Goal: Contribute content: Contribute content

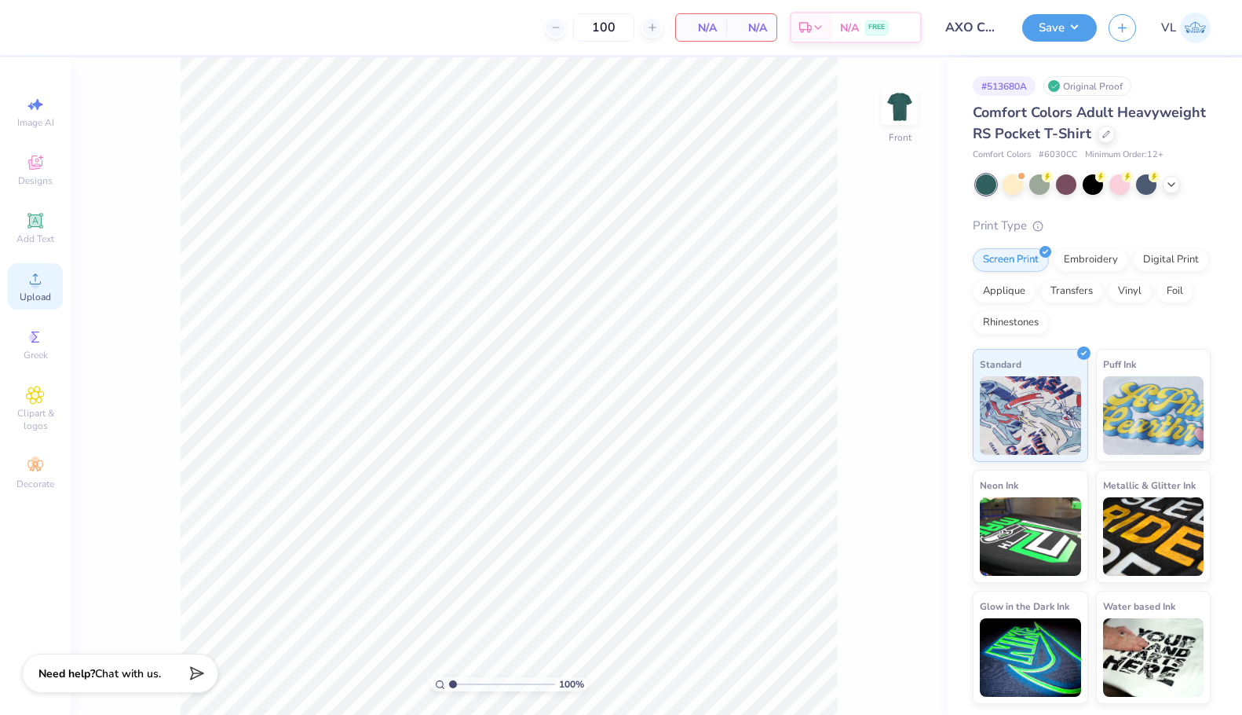
click at [9, 287] on div "Upload" at bounding box center [35, 286] width 55 height 46
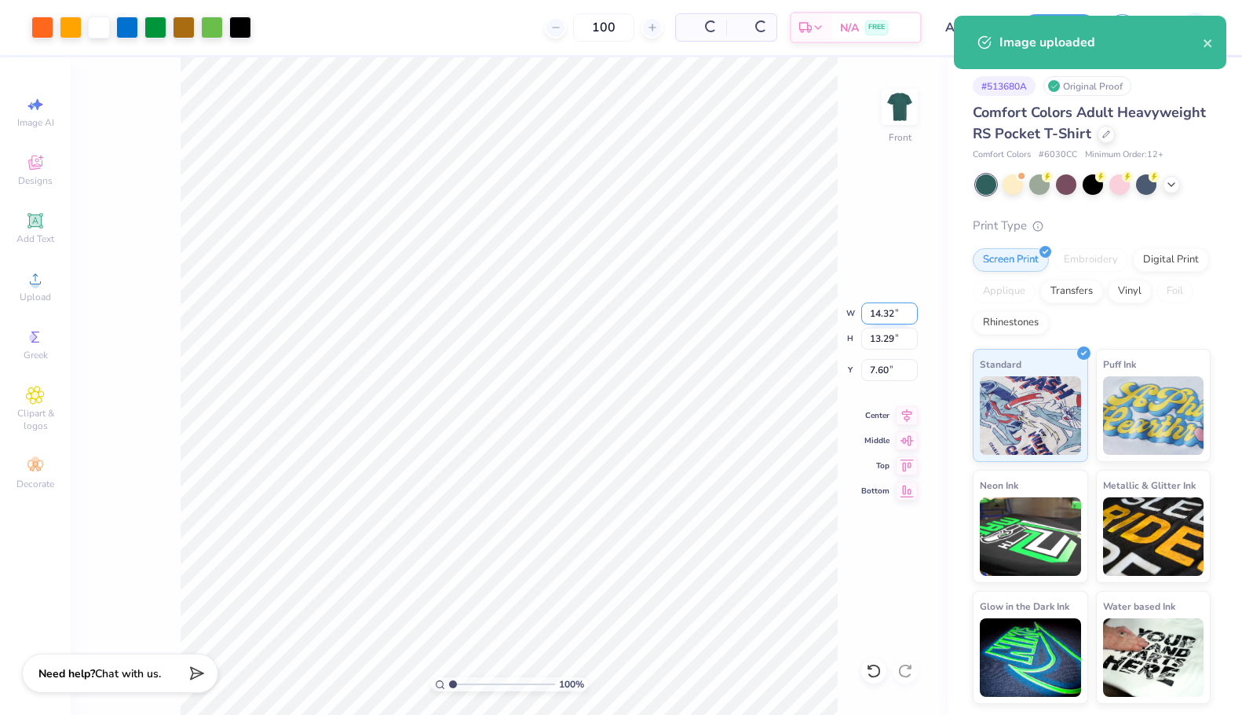
click at [868, 315] on input "14.32" at bounding box center [889, 313] width 57 height 22
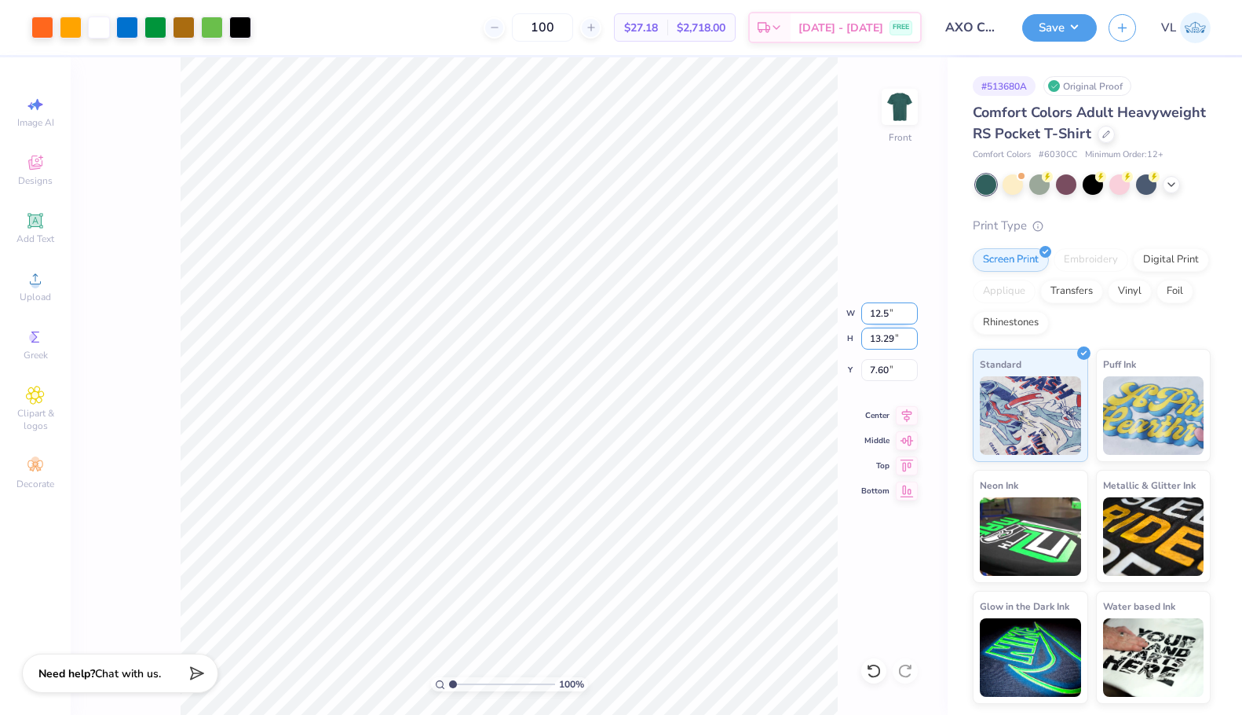
type input "12.50"
type input "11.60"
type input "3.00"
click at [930, 109] on div "100 % Front W 12.50 12.50 " H 11.60 11.60 " Y 3.00 3.00 " Center Middle Top Bot…" at bounding box center [509, 385] width 877 height 657
click at [908, 107] on img at bounding box center [899, 106] width 63 height 63
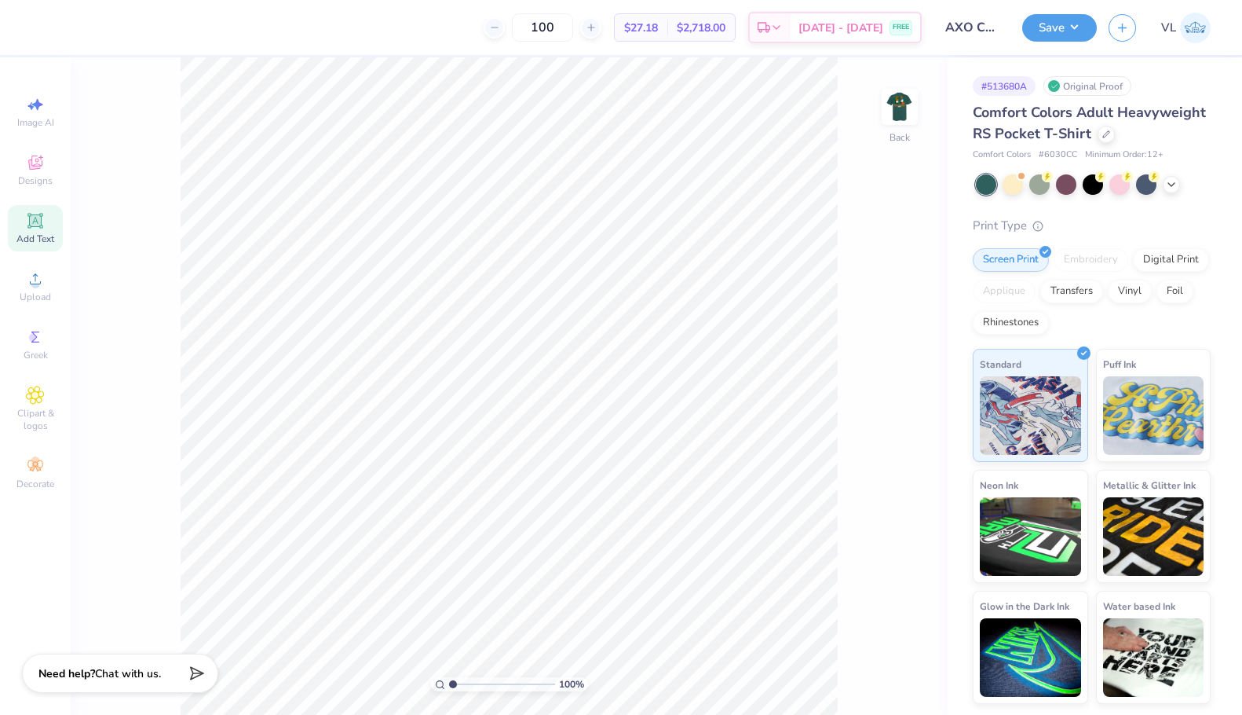
click at [29, 224] on icon at bounding box center [35, 220] width 19 height 19
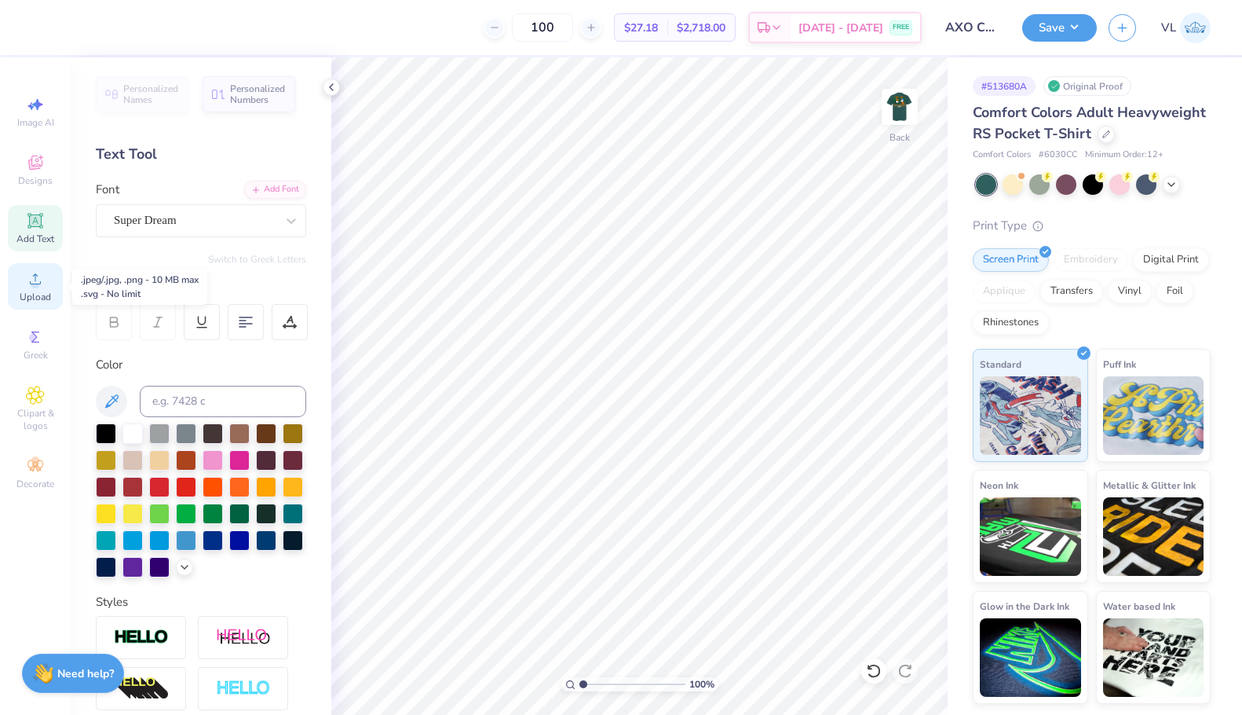
click at [30, 293] on span "Upload" at bounding box center [35, 297] width 31 height 13
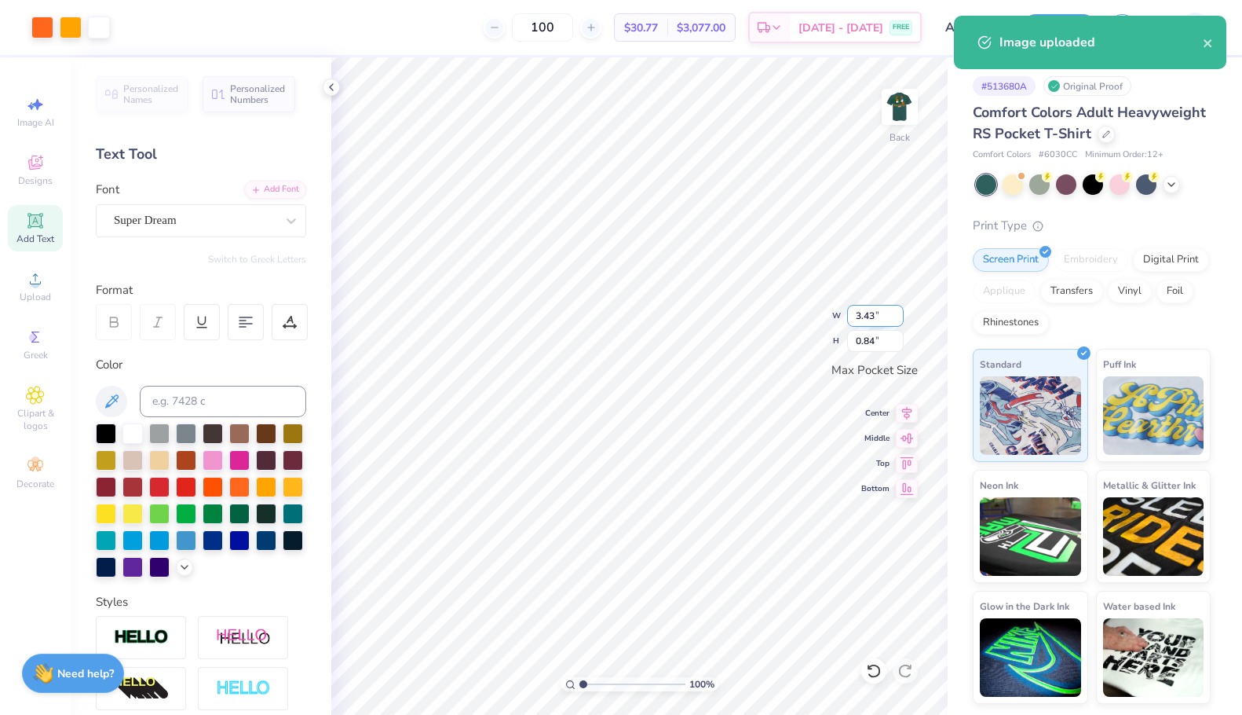
click at [877, 325] on input "3.43" at bounding box center [875, 316] width 57 height 22
type input "3.50"
type input "0.86"
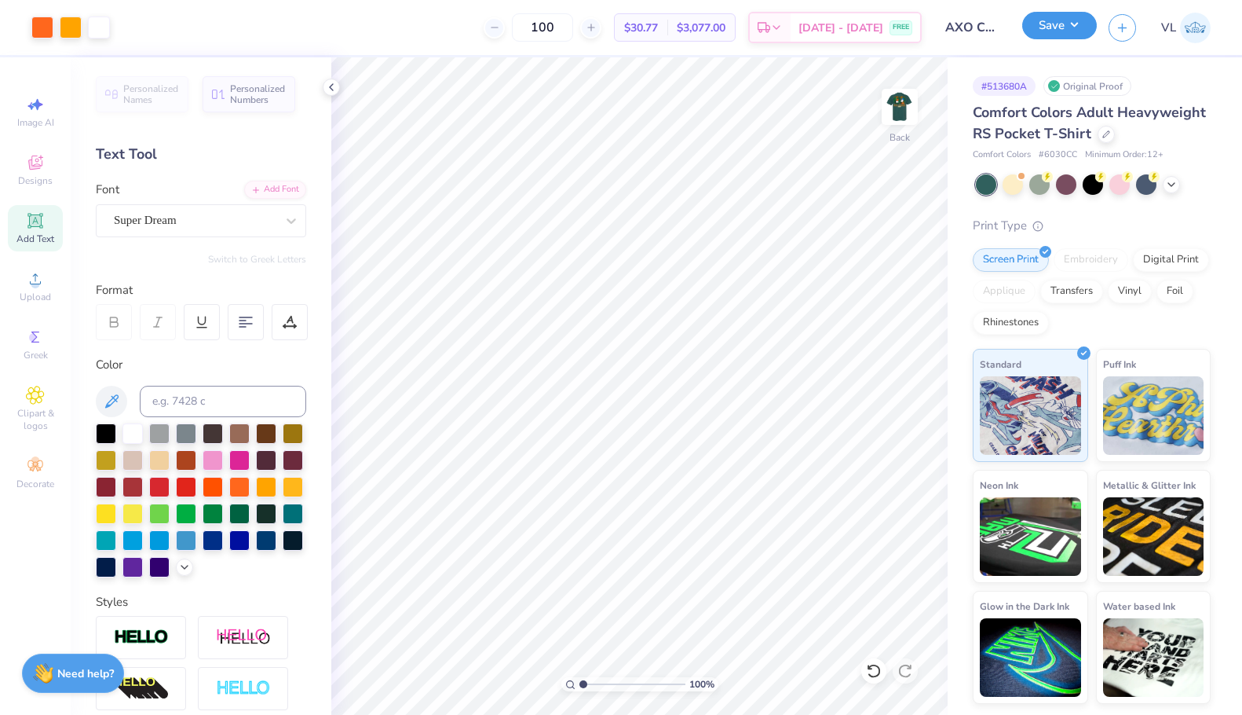
click at [1086, 28] on button "Save" at bounding box center [1059, 25] width 75 height 27
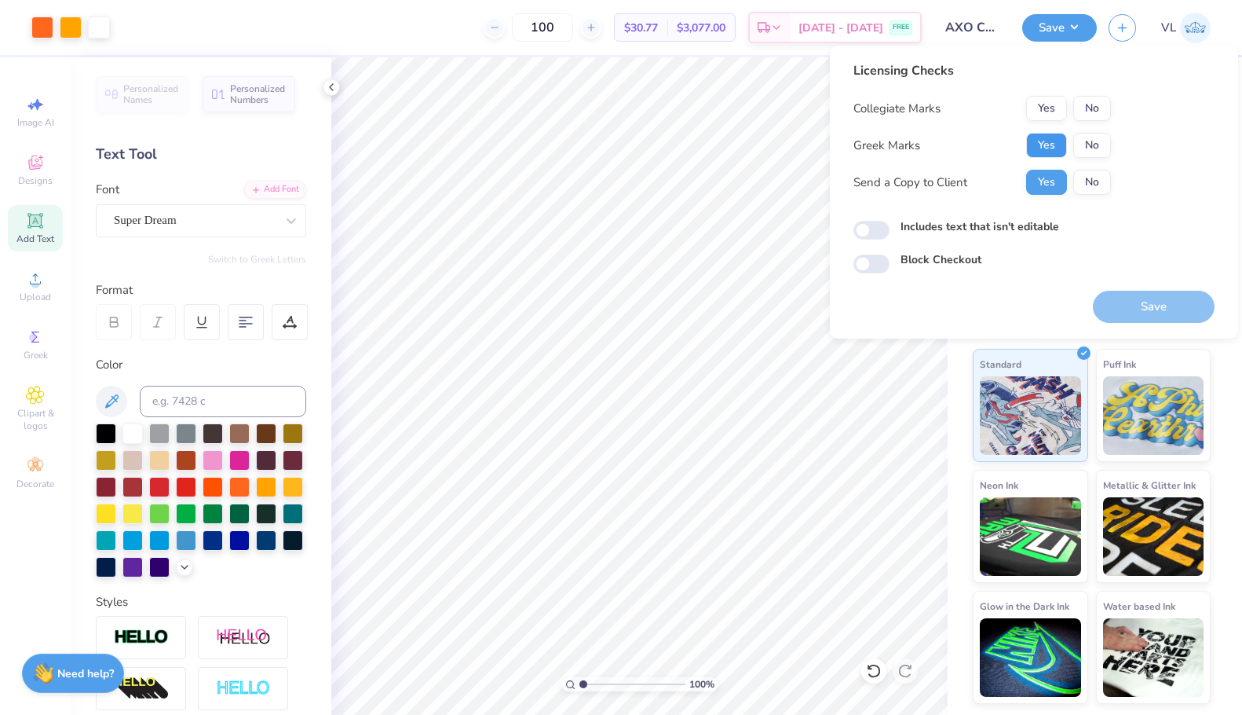
click at [1042, 155] on button "Yes" at bounding box center [1046, 145] width 41 height 25
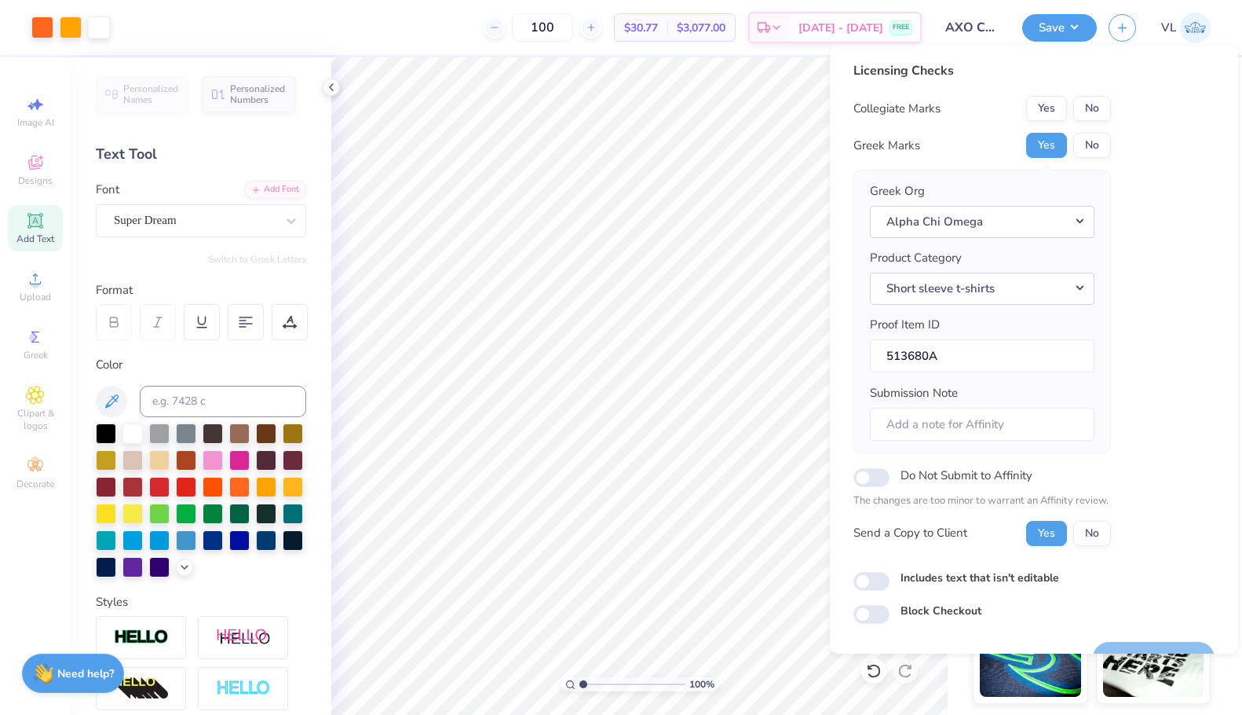
click at [1113, 102] on div "Licensing Checks Collegiate Marks Yes No Greek Marks Yes No Greek Org Alpha Chi…" at bounding box center [1034, 342] width 361 height 562
click at [1100, 119] on button "No" at bounding box center [1092, 108] width 38 height 25
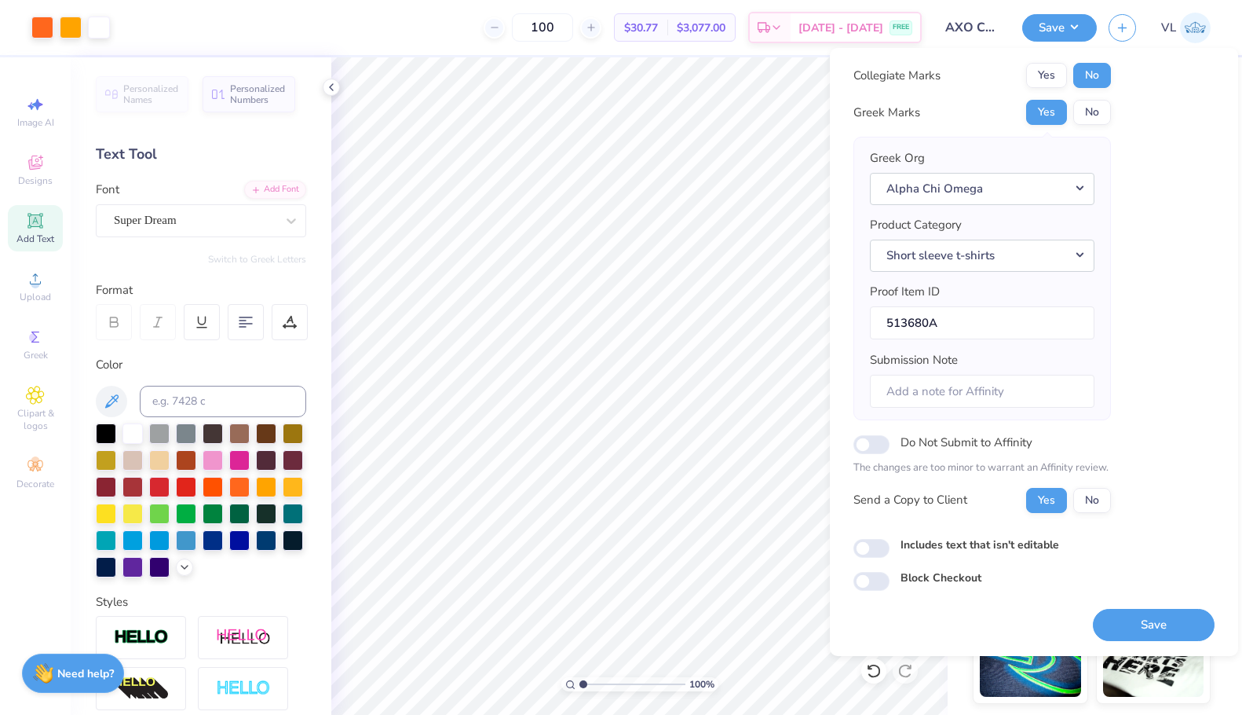
click at [1143, 627] on button "Save" at bounding box center [1154, 625] width 122 height 32
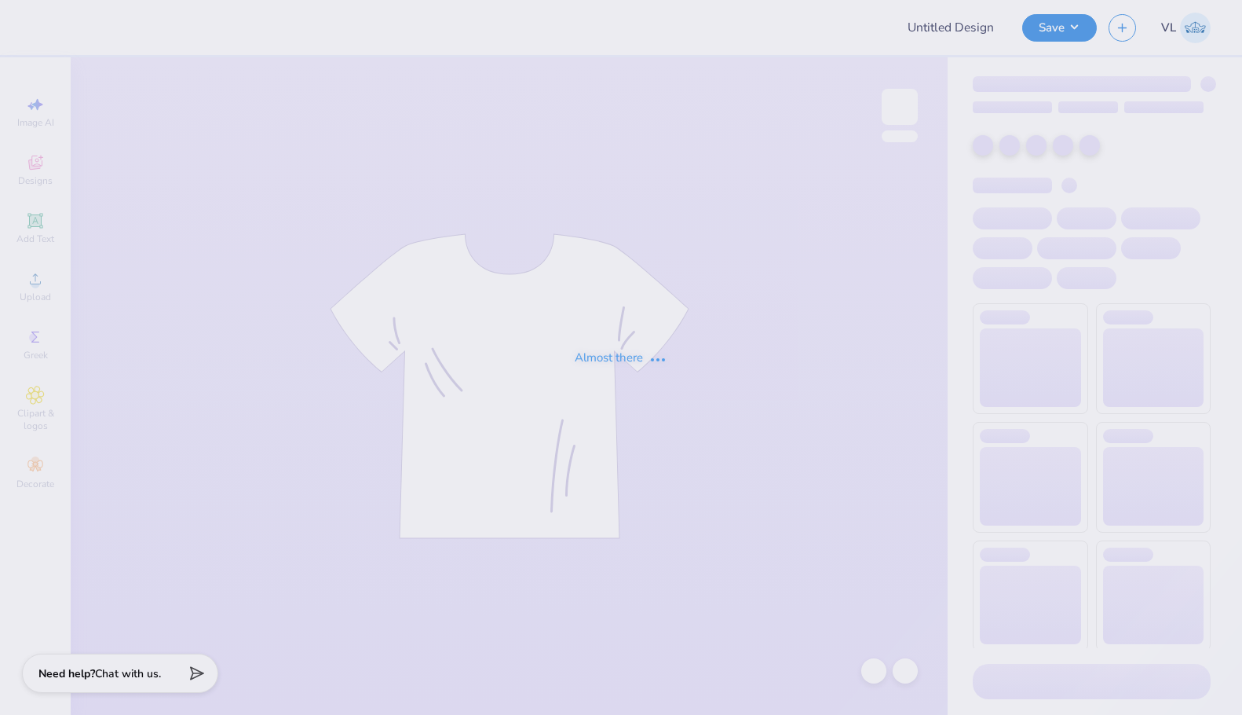
type input "Pi Phi dads weekend"
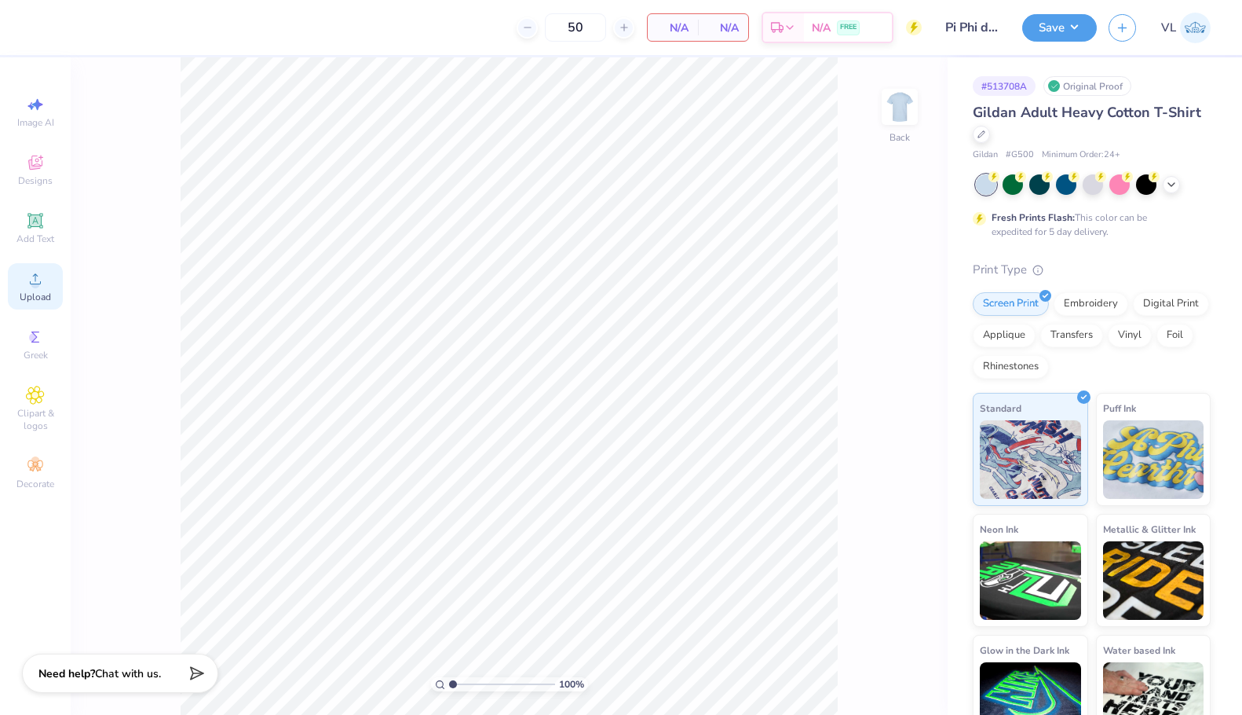
click at [44, 298] on span "Upload" at bounding box center [35, 297] width 31 height 13
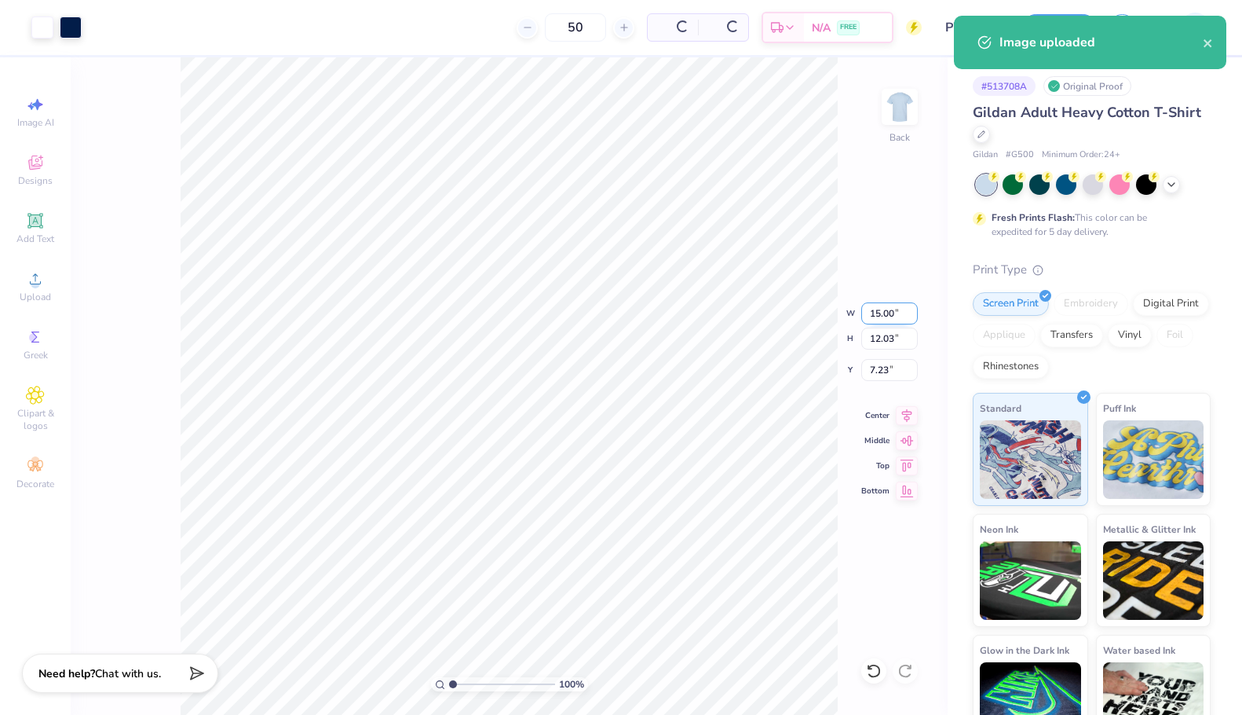
click at [891, 314] on input "15.00" at bounding box center [889, 313] width 57 height 22
type input "3.50"
type input "2.81"
type input "3.00"
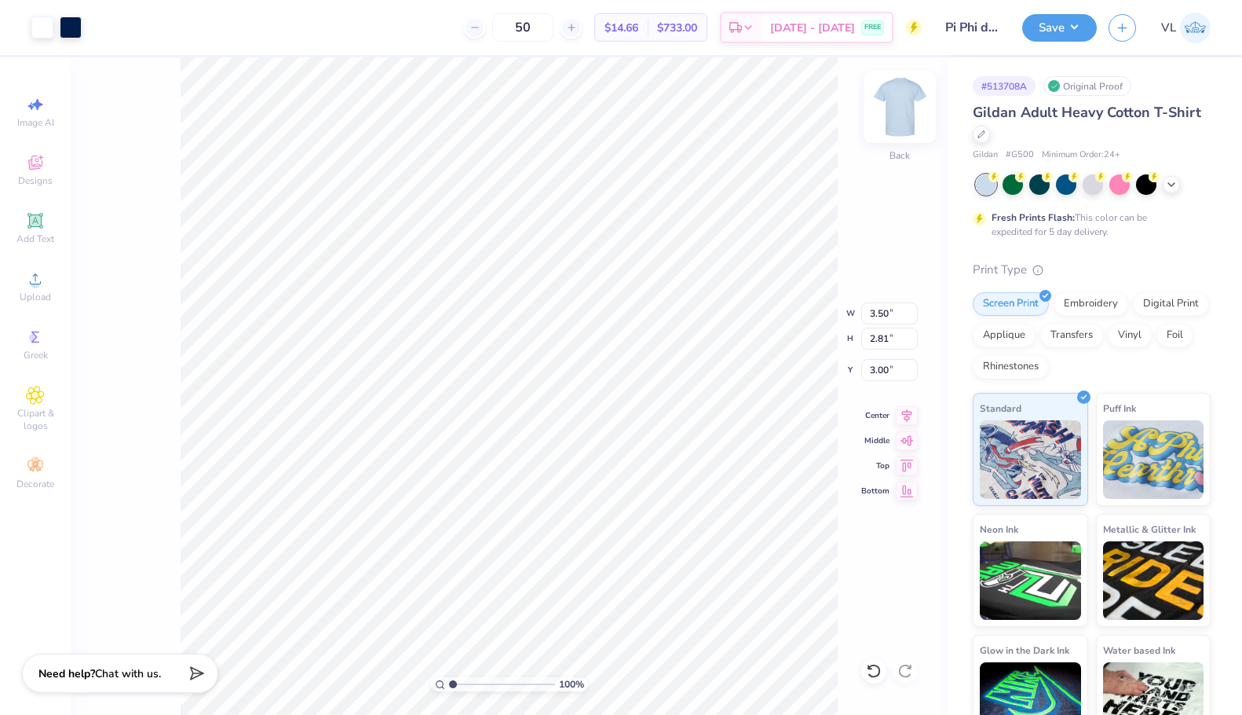
click at [887, 118] on img at bounding box center [899, 106] width 63 height 63
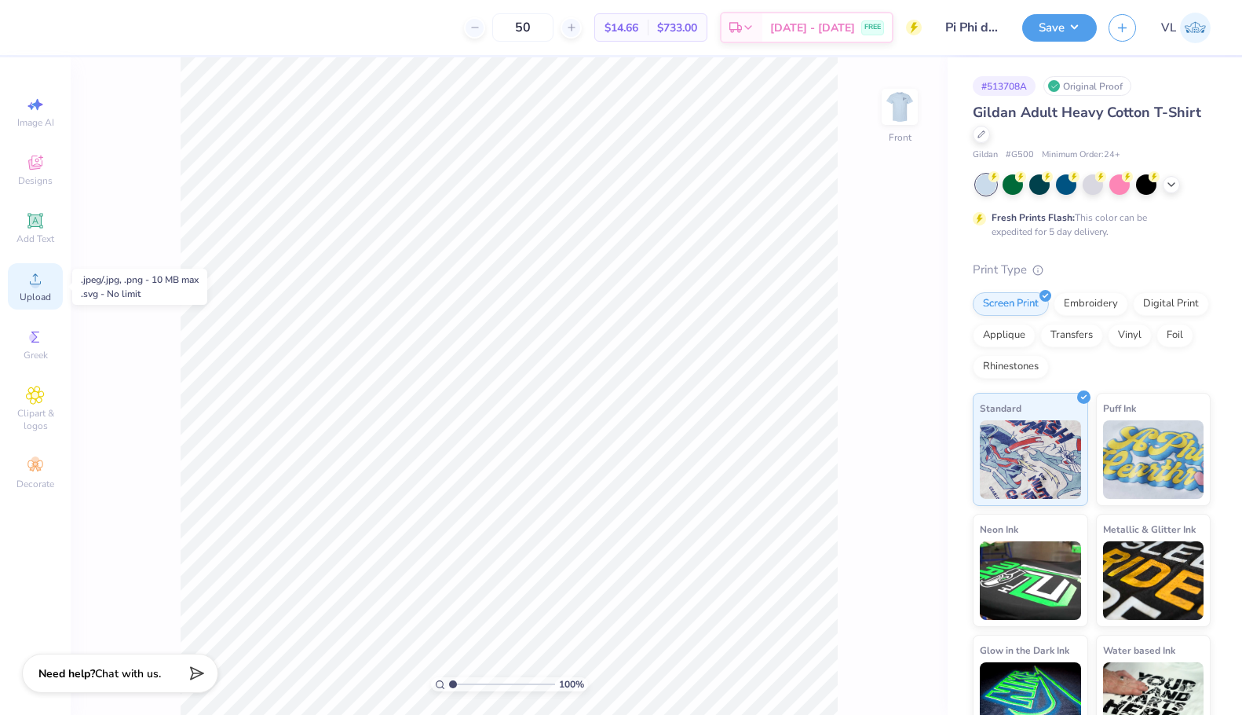
click at [36, 281] on circle at bounding box center [35, 284] width 9 height 9
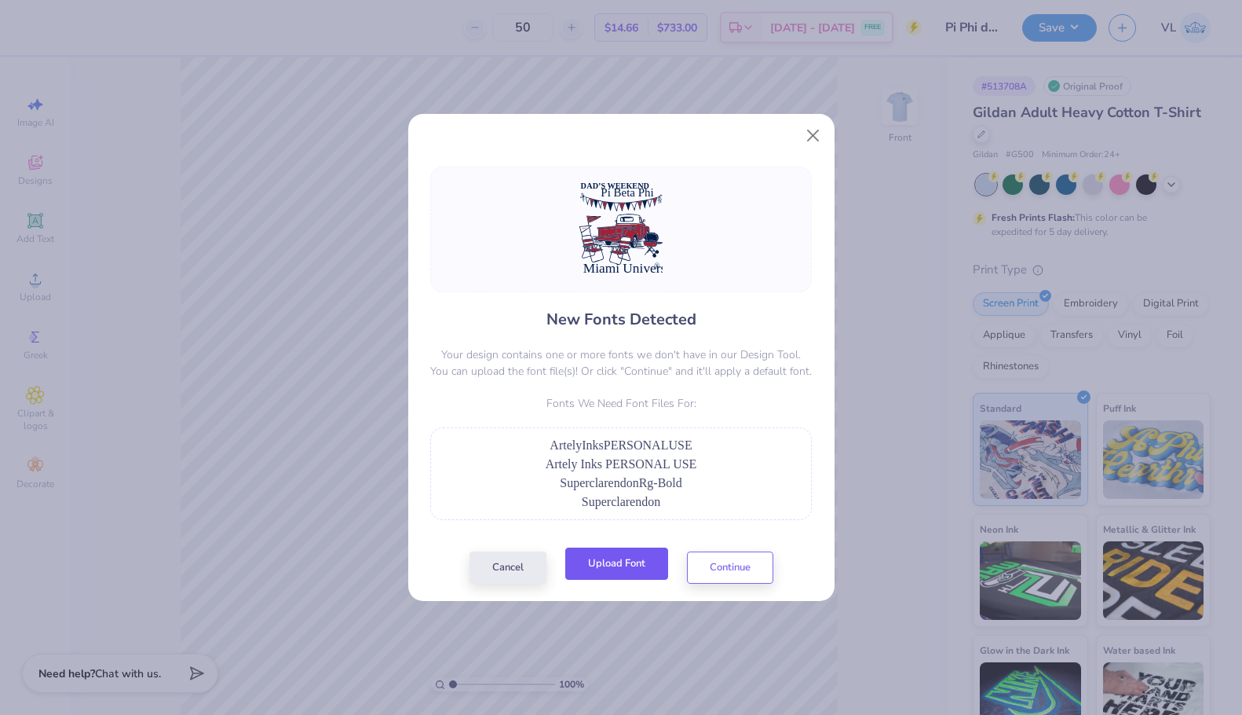
click at [648, 566] on button "Upload Font" at bounding box center [616, 563] width 103 height 32
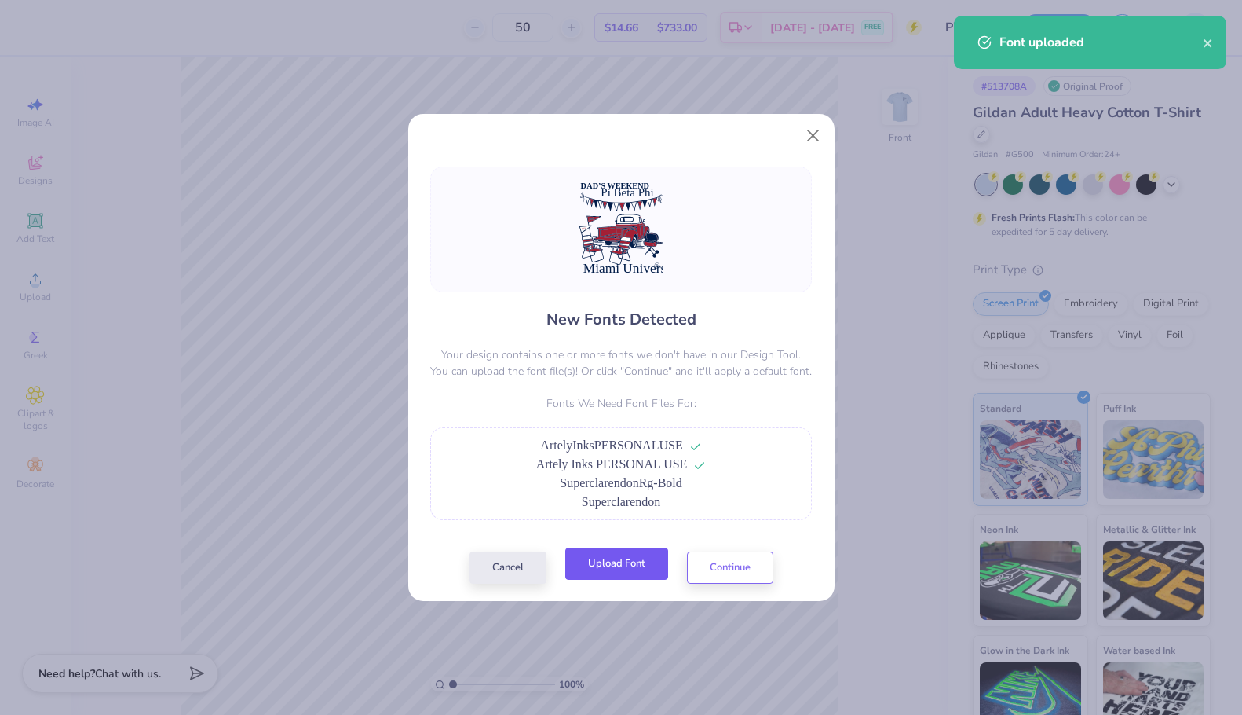
click at [667, 558] on button "Upload Font" at bounding box center [616, 563] width 103 height 32
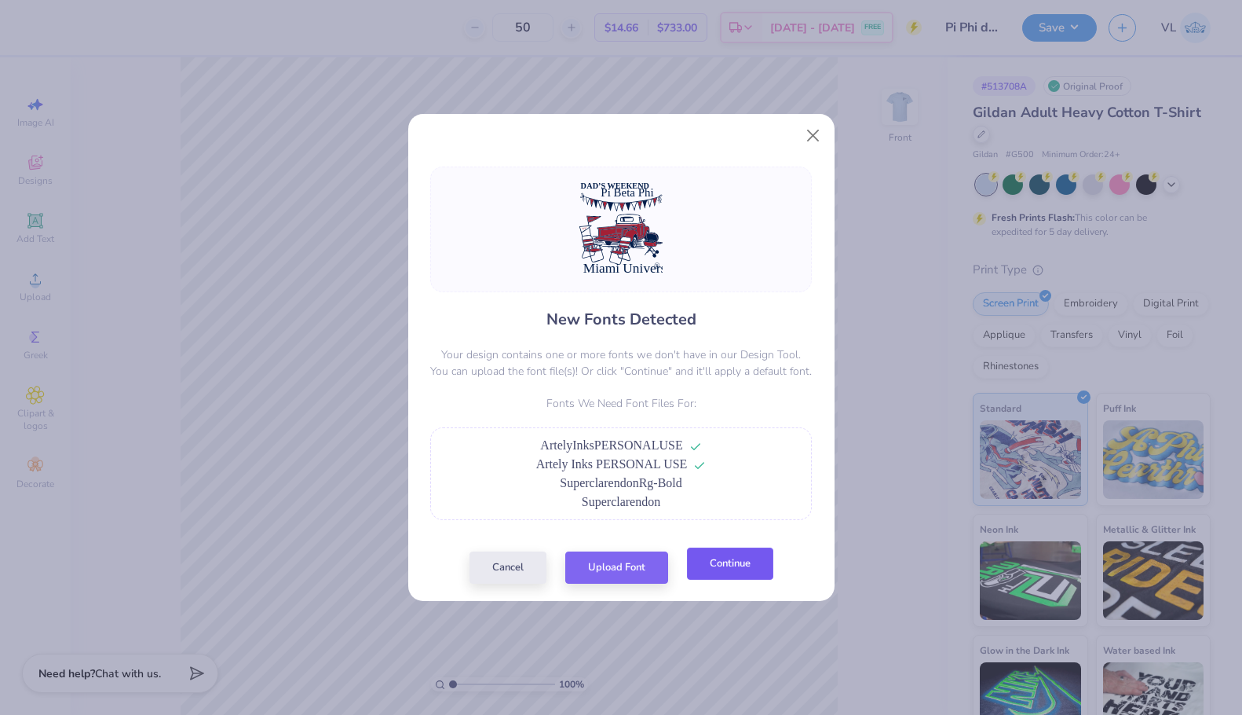
click at [728, 569] on button "Continue" at bounding box center [730, 563] width 86 height 32
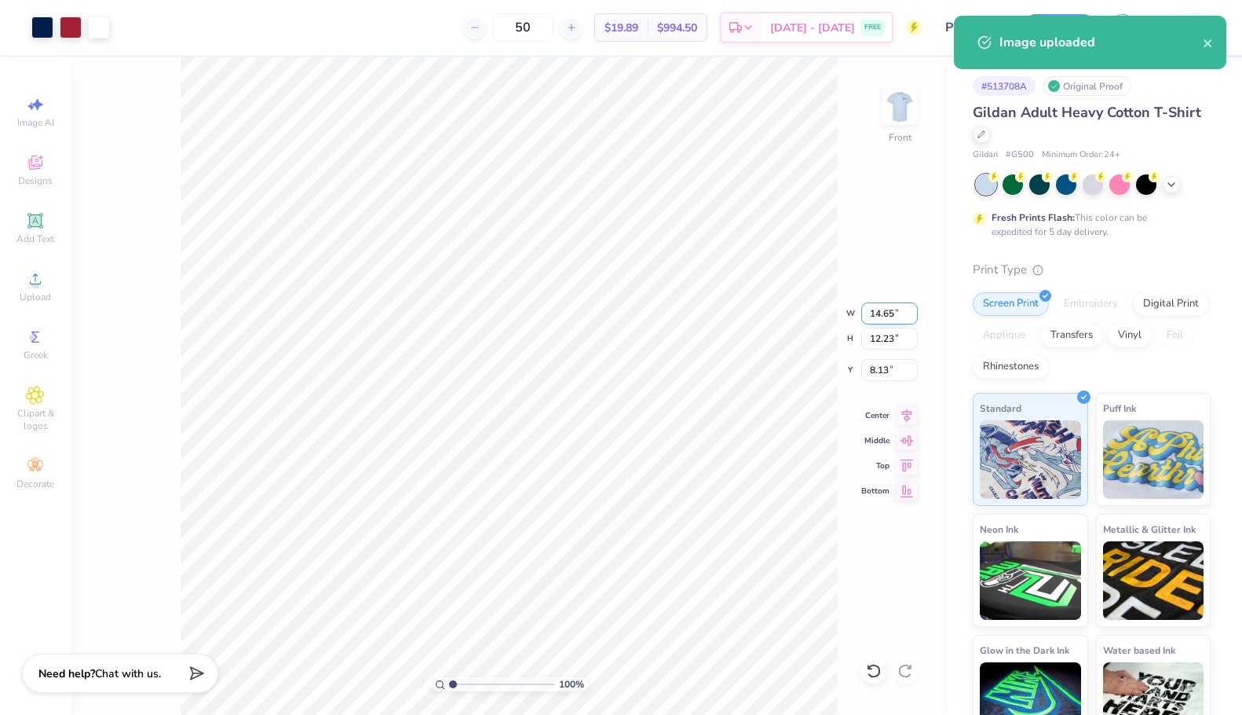
click at [890, 320] on input "14.65" at bounding box center [889, 313] width 57 height 22
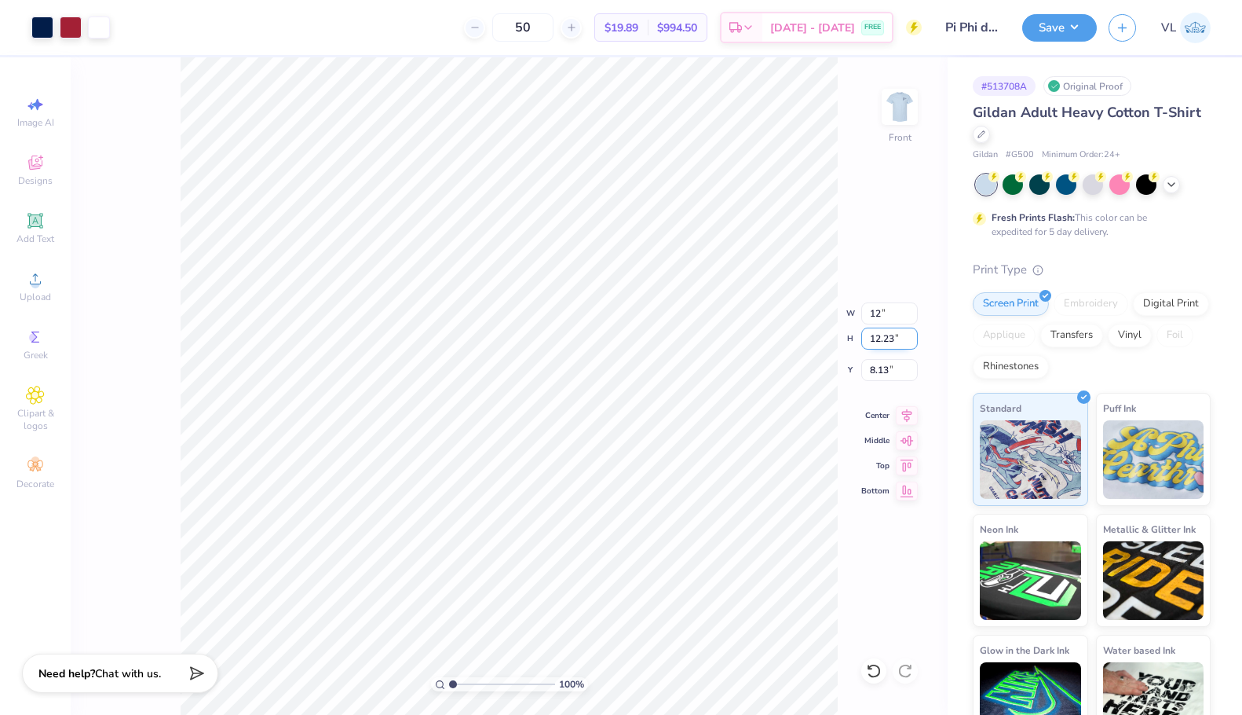
type input "12.00"
type input "10.02"
type input "9.24"
click at [18, 221] on div "Add Text" at bounding box center [35, 228] width 55 height 46
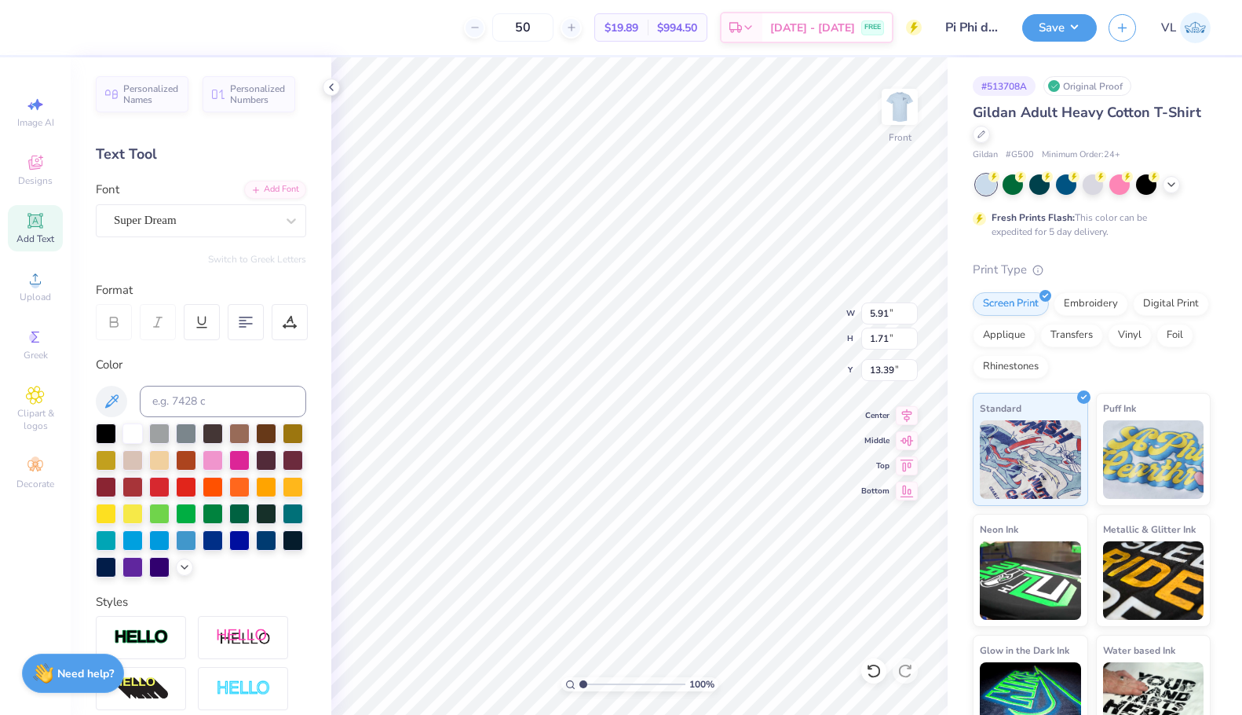
scroll to position [13, 2]
click at [260, 187] on div "Add Font" at bounding box center [275, 188] width 62 height 18
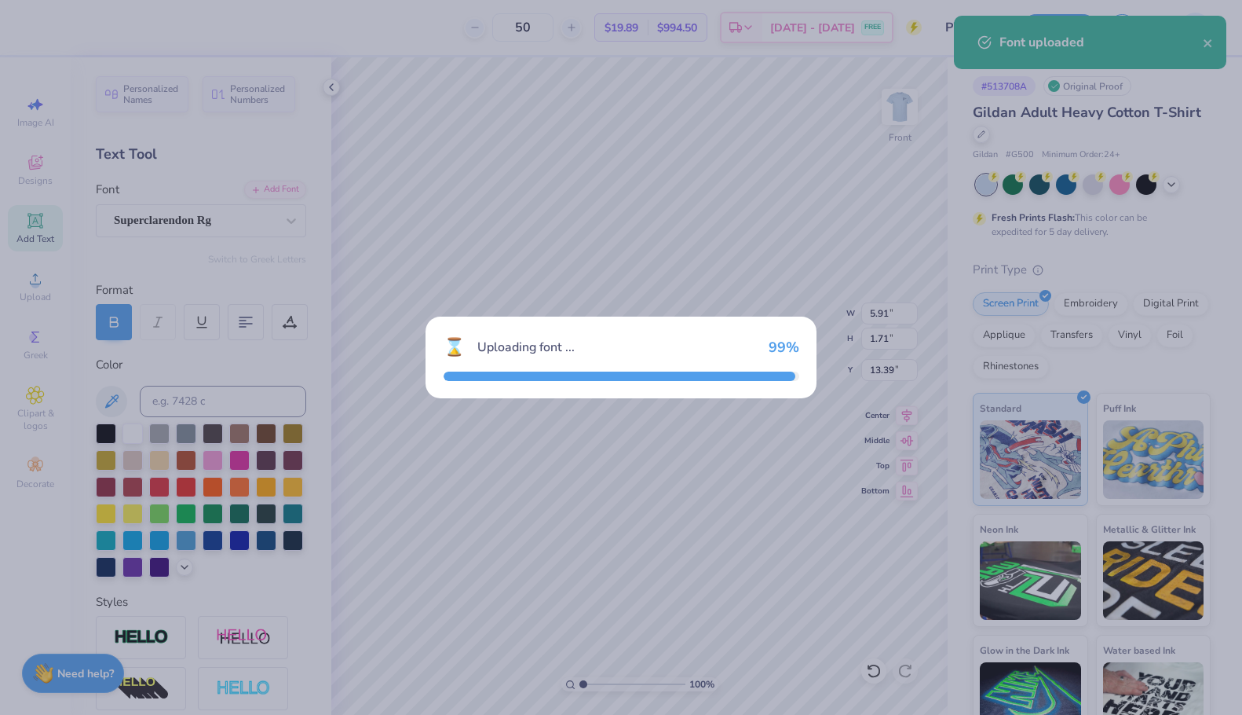
type input "8.03"
type input "1.81"
type input "13.34"
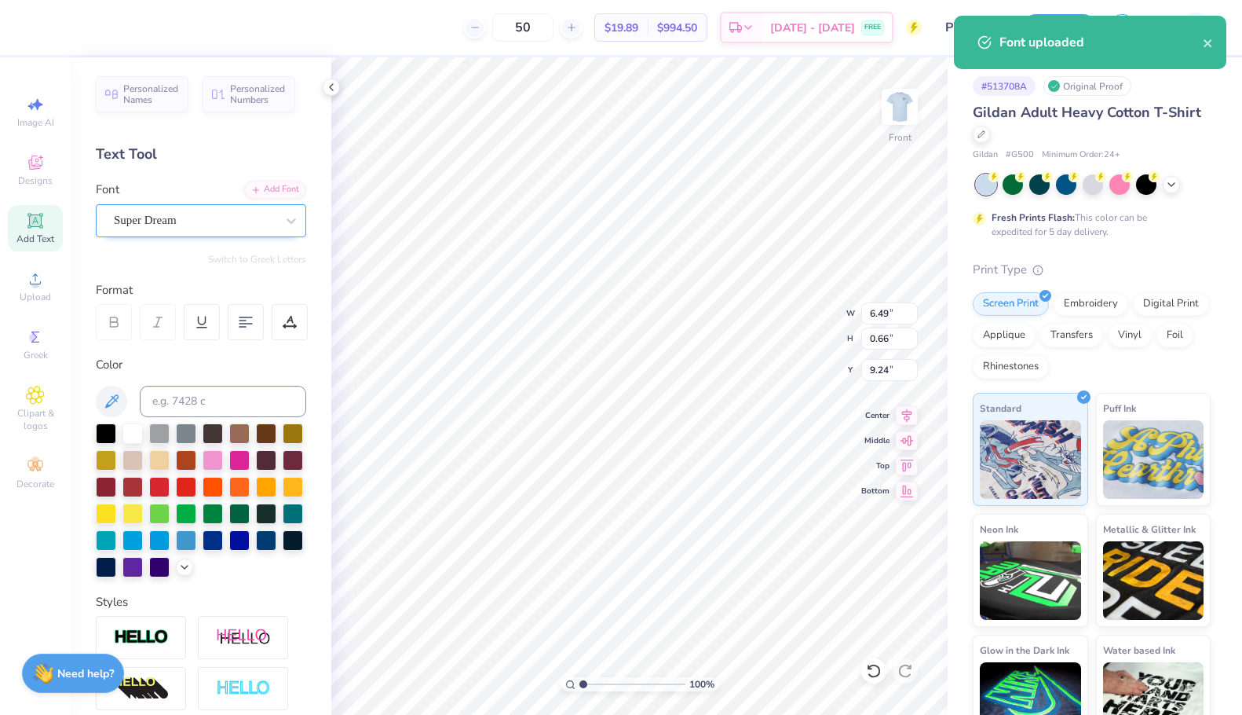
click at [236, 211] on div "Super Dream" at bounding box center [194, 220] width 165 height 24
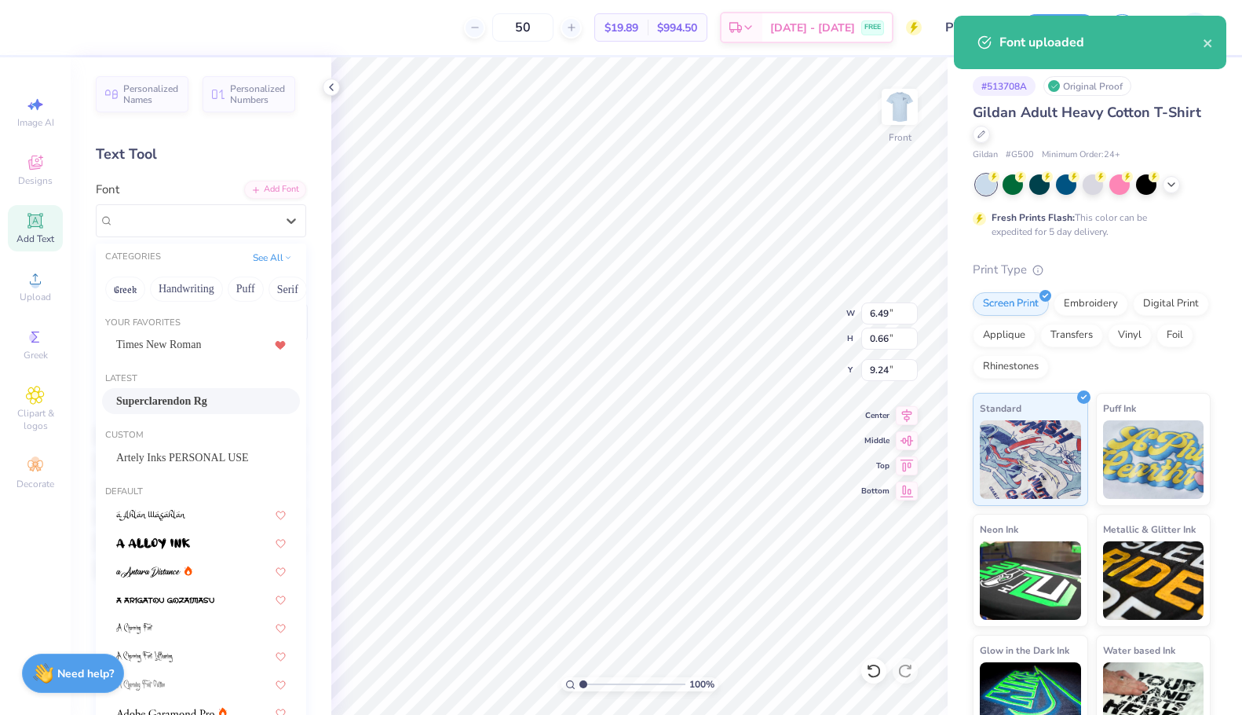
click at [185, 396] on span "Superclarendon Rg" at bounding box center [161, 401] width 91 height 16
type input "8.84"
type input "0.69"
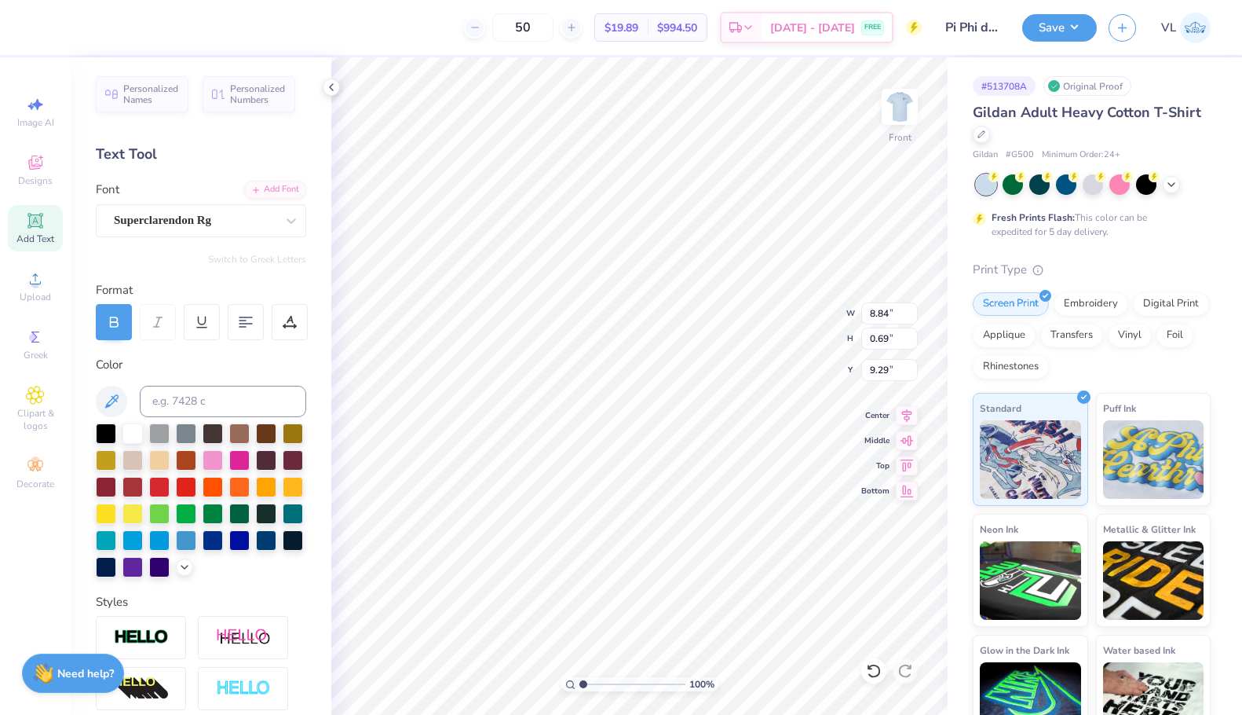
type input "9.17"
type input "9.09"
type input "7.77"
type input "10.37"
type input "6.31"
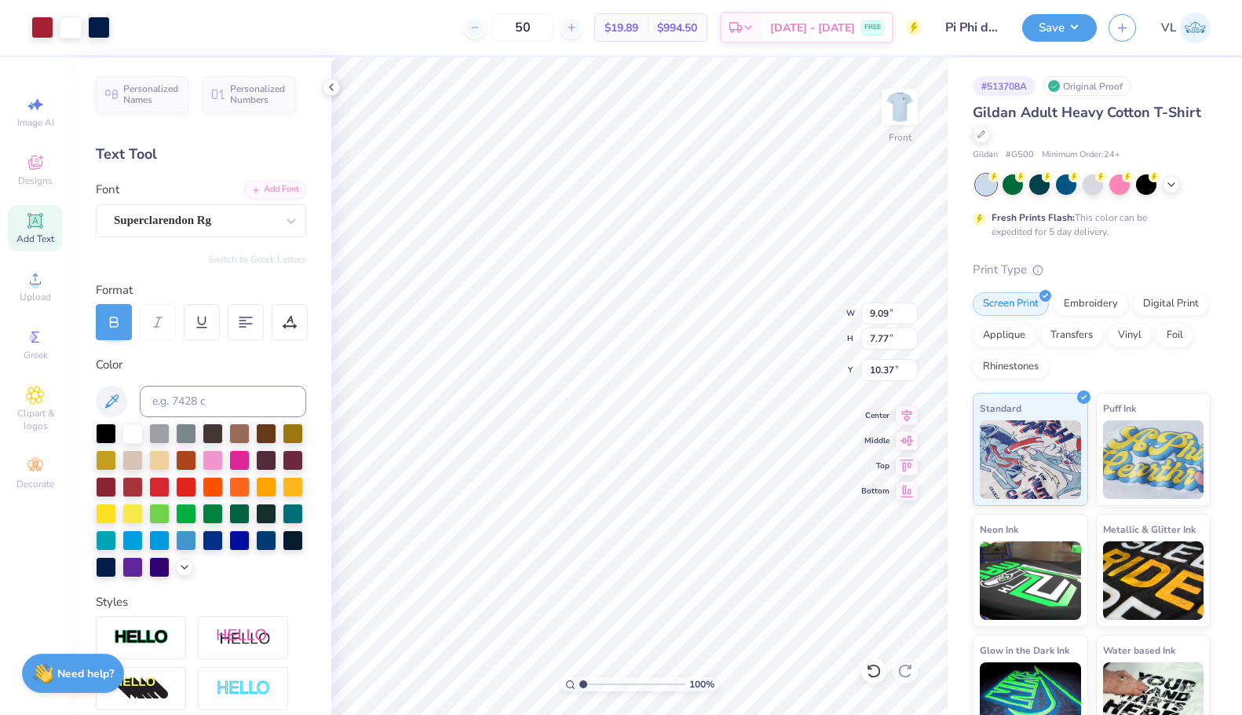
type input "0.93"
type input "9.86"
click at [188, 228] on div "Super Dream" at bounding box center [194, 220] width 165 height 24
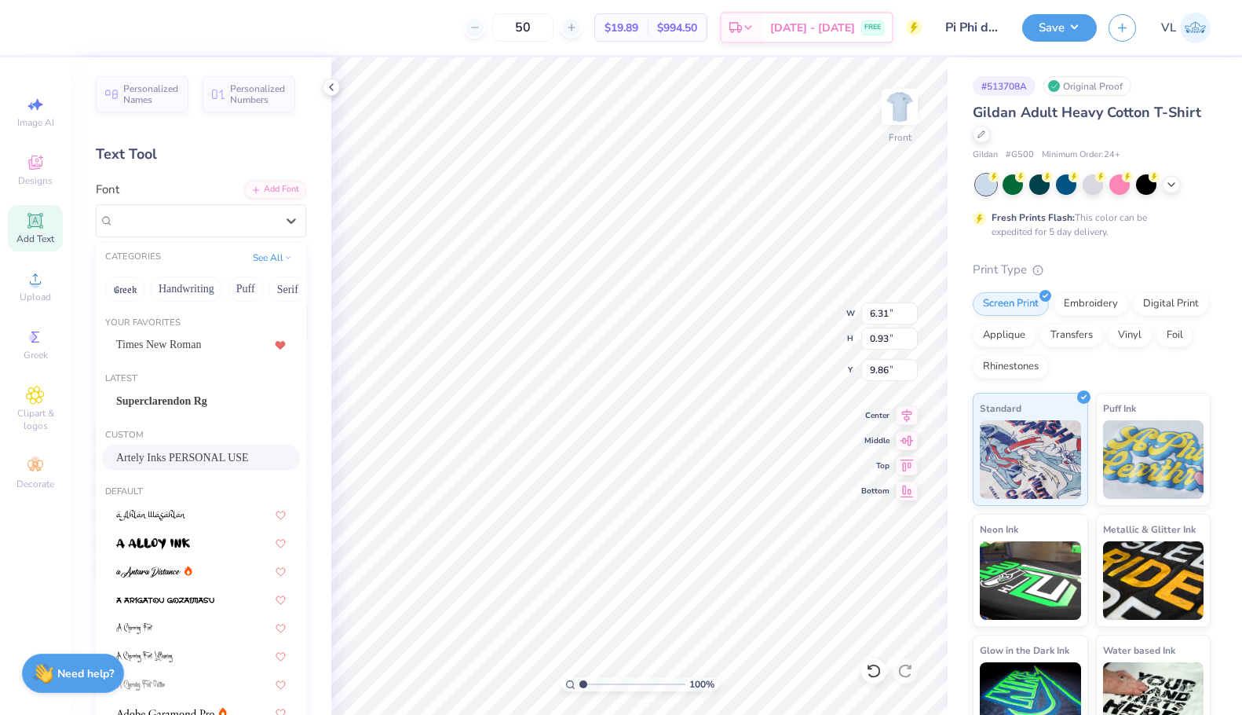
click at [177, 450] on span "Artely Inks PERSONAL USE" at bounding box center [182, 457] width 133 height 16
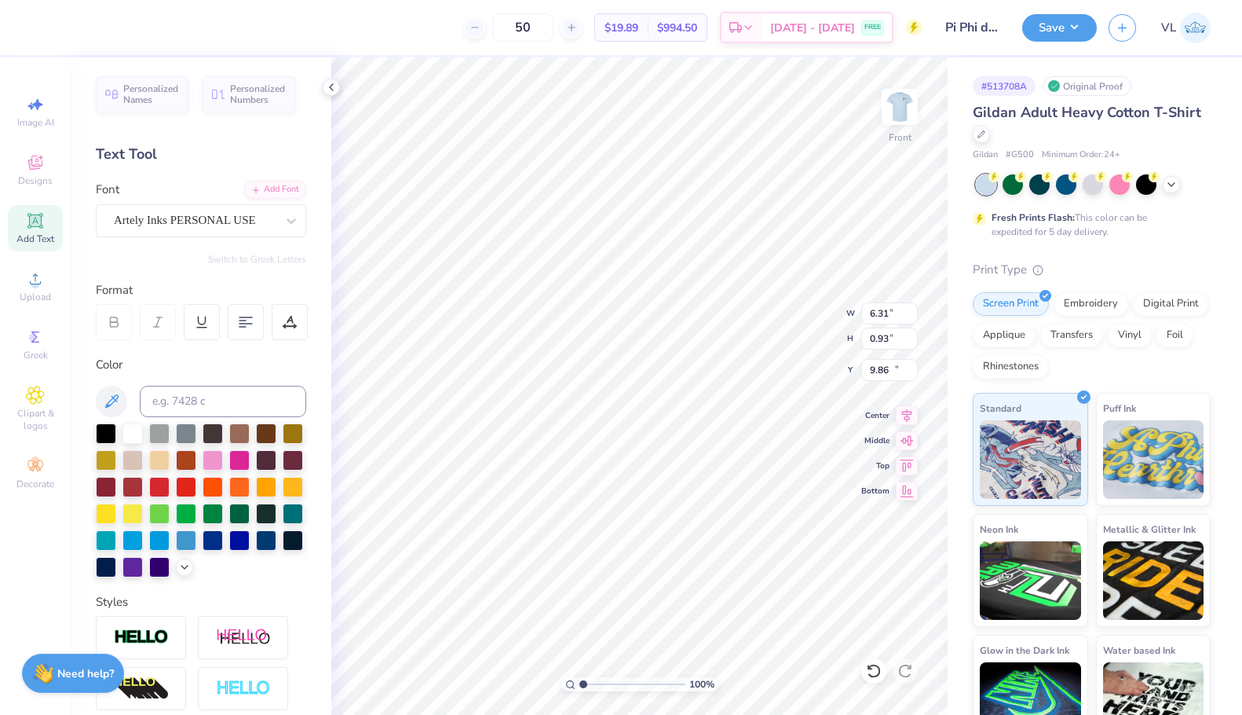
type input "4.51"
type input "0.78"
type input "9.98"
type input "11.56"
type input "1.29"
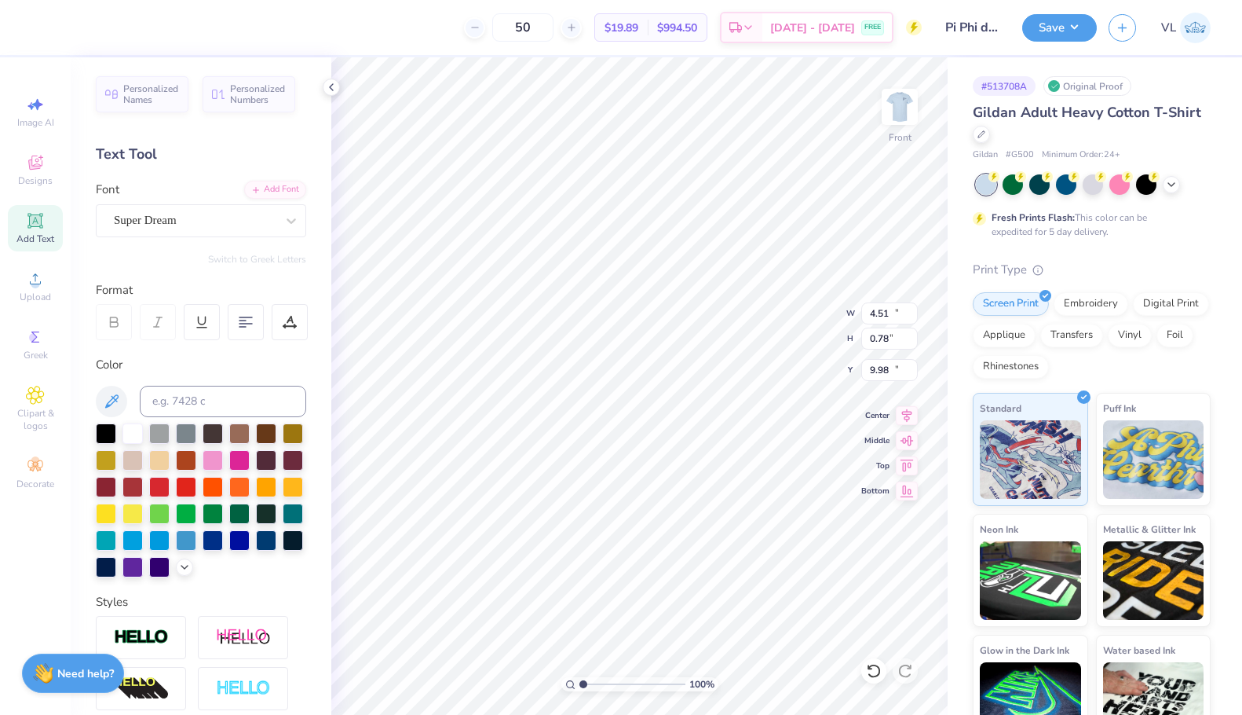
type input "17.97"
click at [239, 204] on div "Super Dream" at bounding box center [201, 220] width 210 height 33
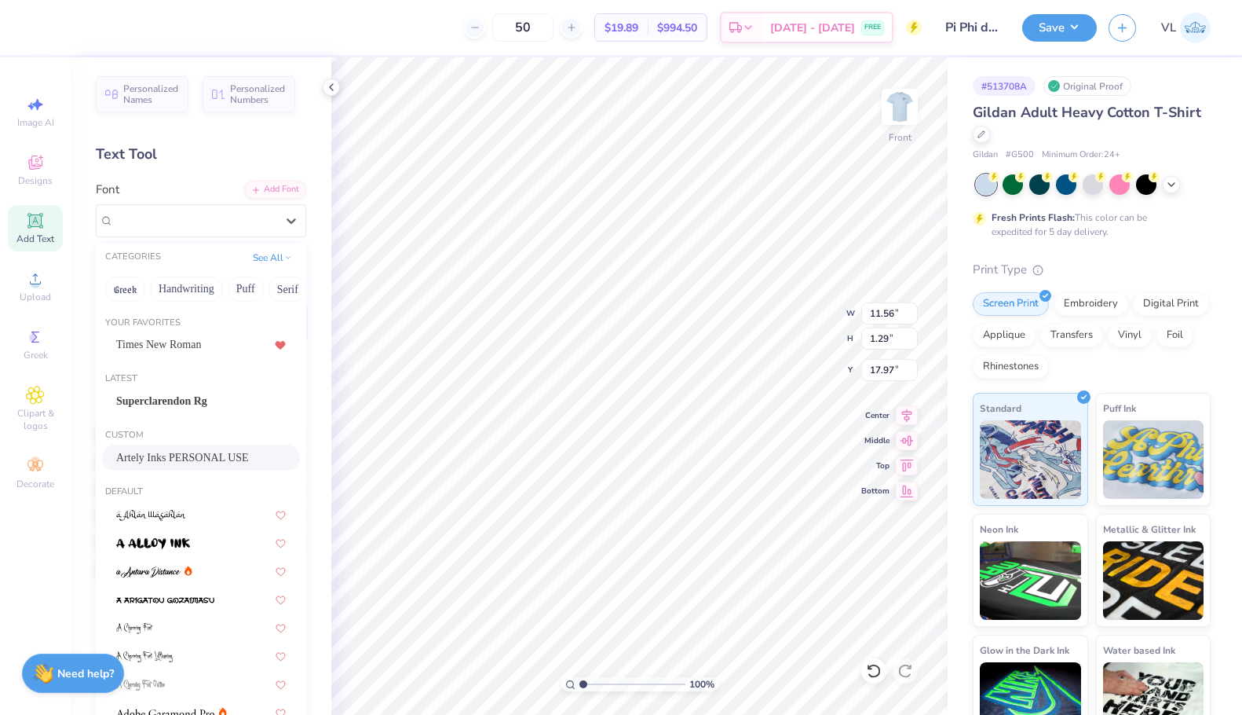
click at [168, 455] on span "Artely Inks PERSONAL USE" at bounding box center [182, 457] width 133 height 16
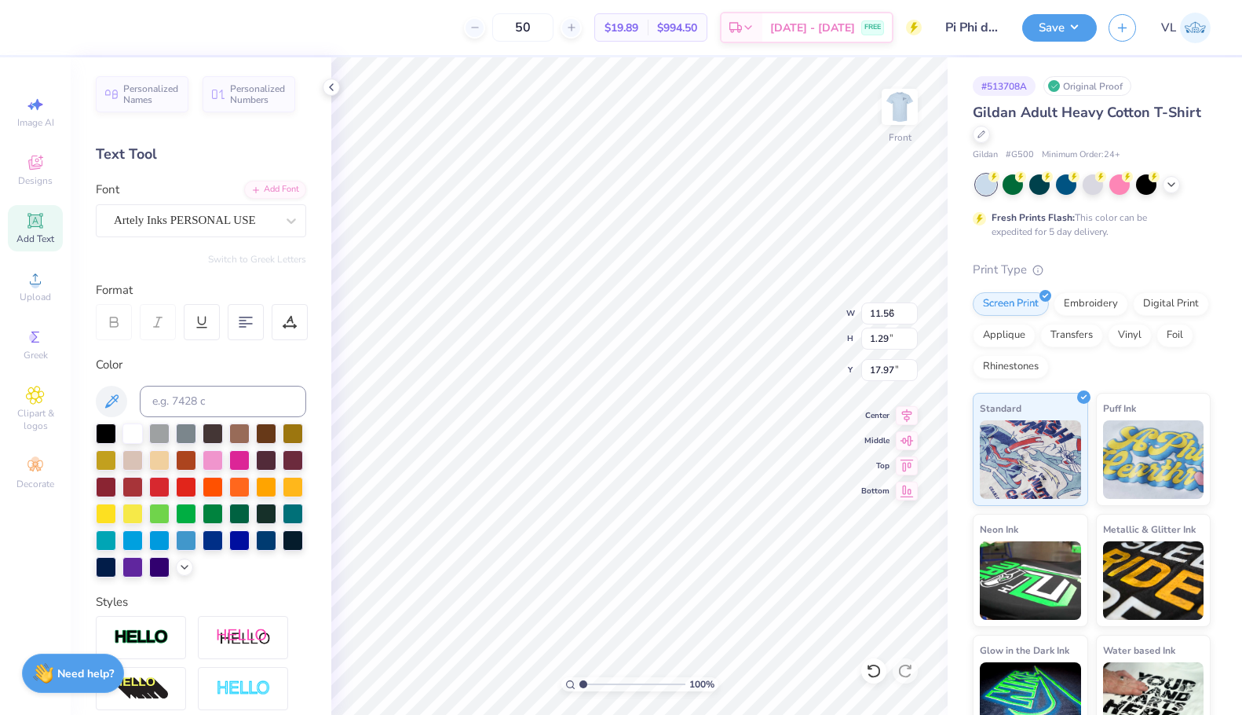
type input "7.66"
type input "1.32"
type input "17.94"
type input "18.25"
type input "0.60"
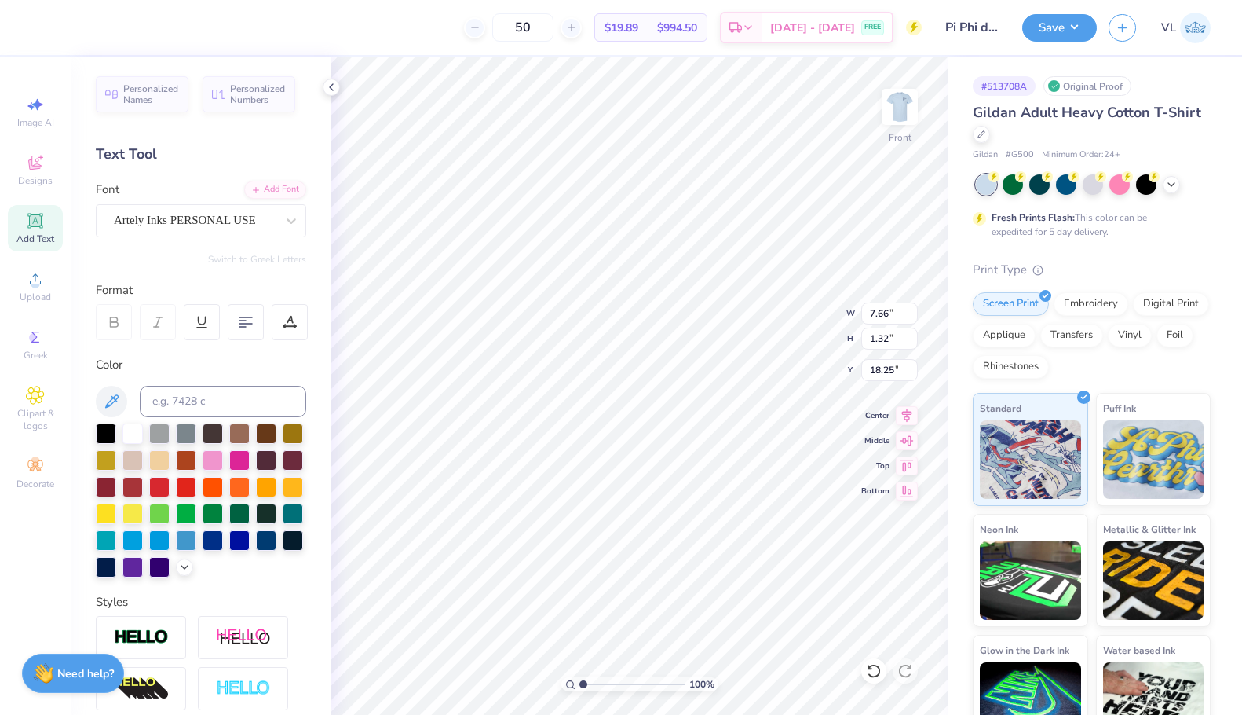
type input "0.60"
type input "17.95"
click at [163, 228] on div "Super Dream" at bounding box center [194, 220] width 165 height 24
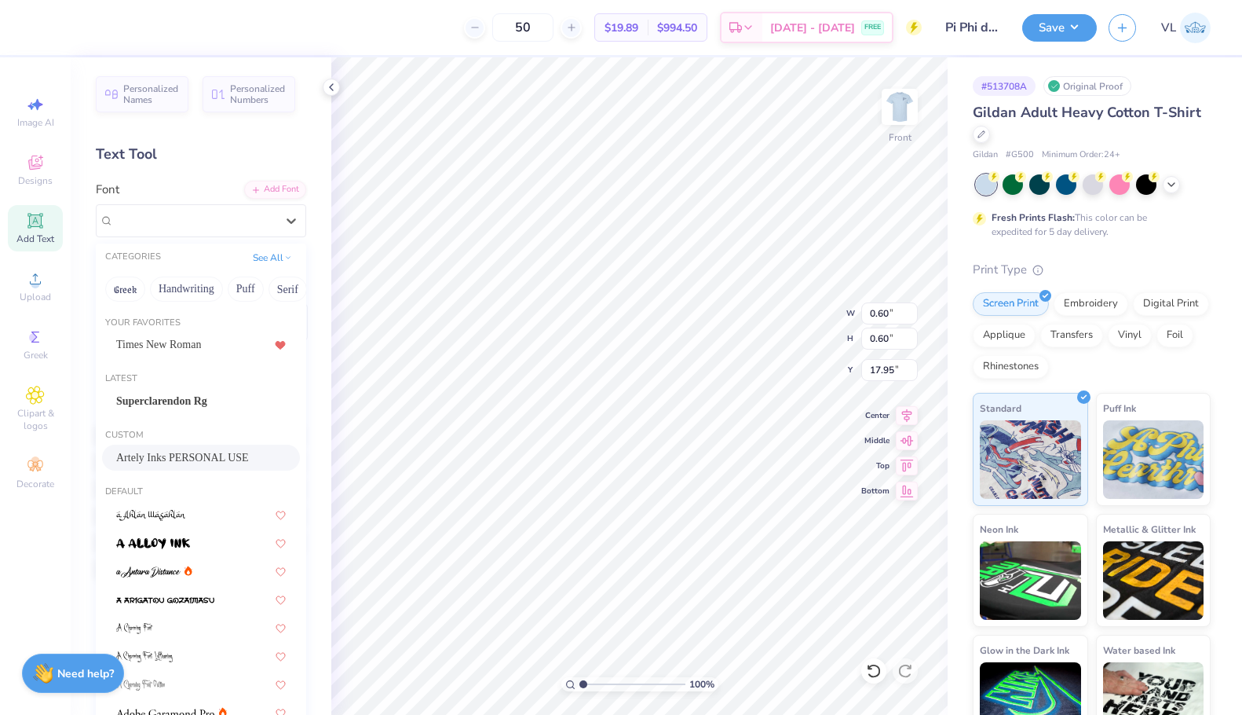
click at [180, 450] on span "Artely Inks PERSONAL USE" at bounding box center [182, 457] width 133 height 16
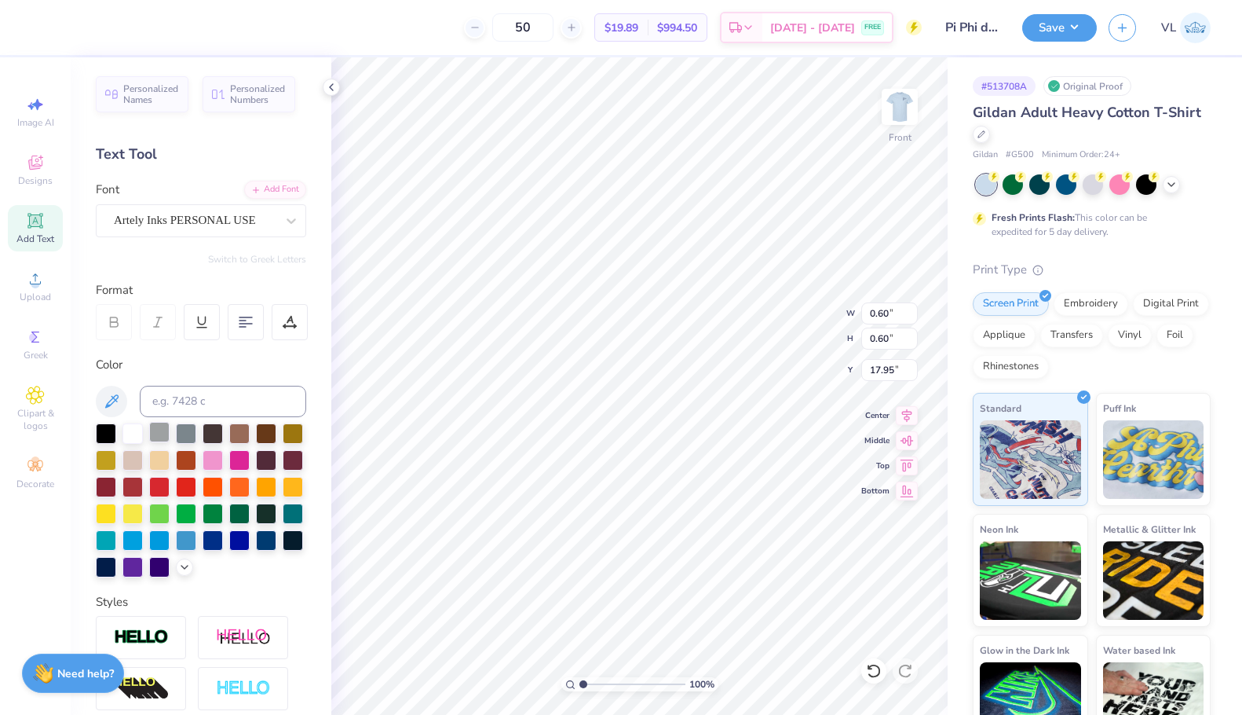
type input "0.52"
type input "0.54"
type input "18.04"
type input "18.31"
click at [708, 545] on li "Group" at bounding box center [706, 542] width 123 height 31
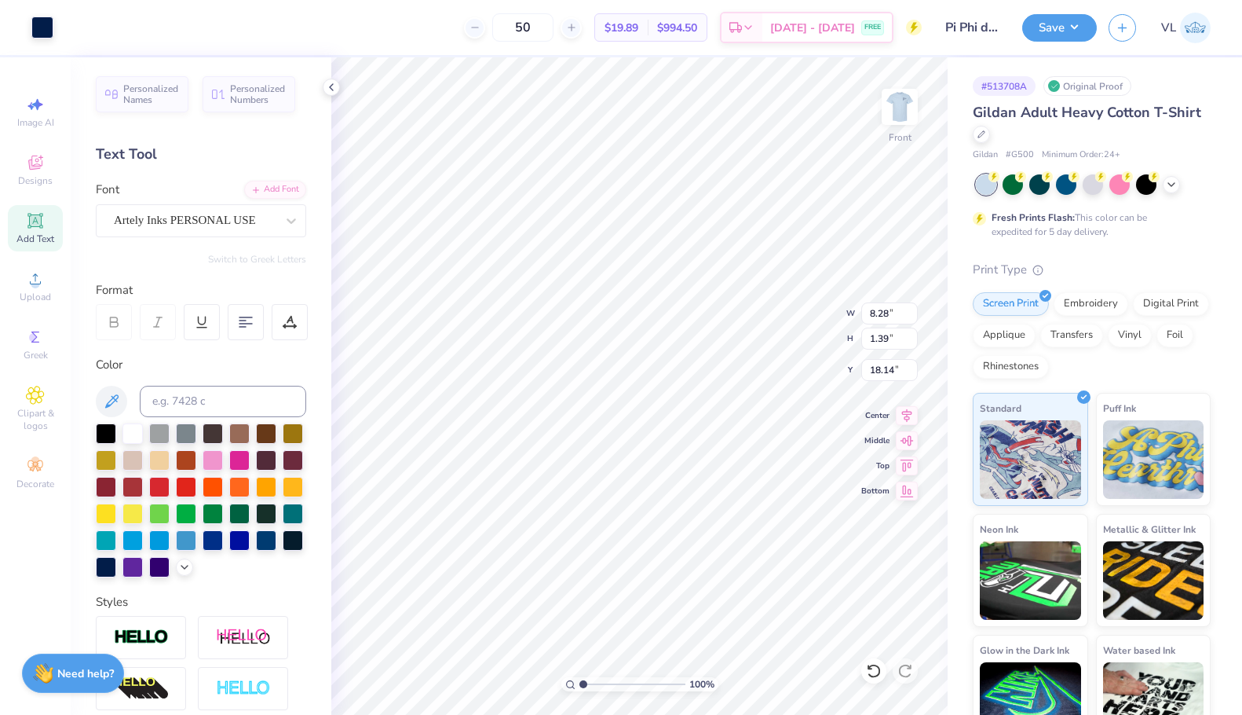
type input "9.16"
type input "10.36"
type input "9.17"
click at [900, 409] on icon at bounding box center [907, 413] width 22 height 19
click at [897, 417] on icon at bounding box center [907, 413] width 22 height 19
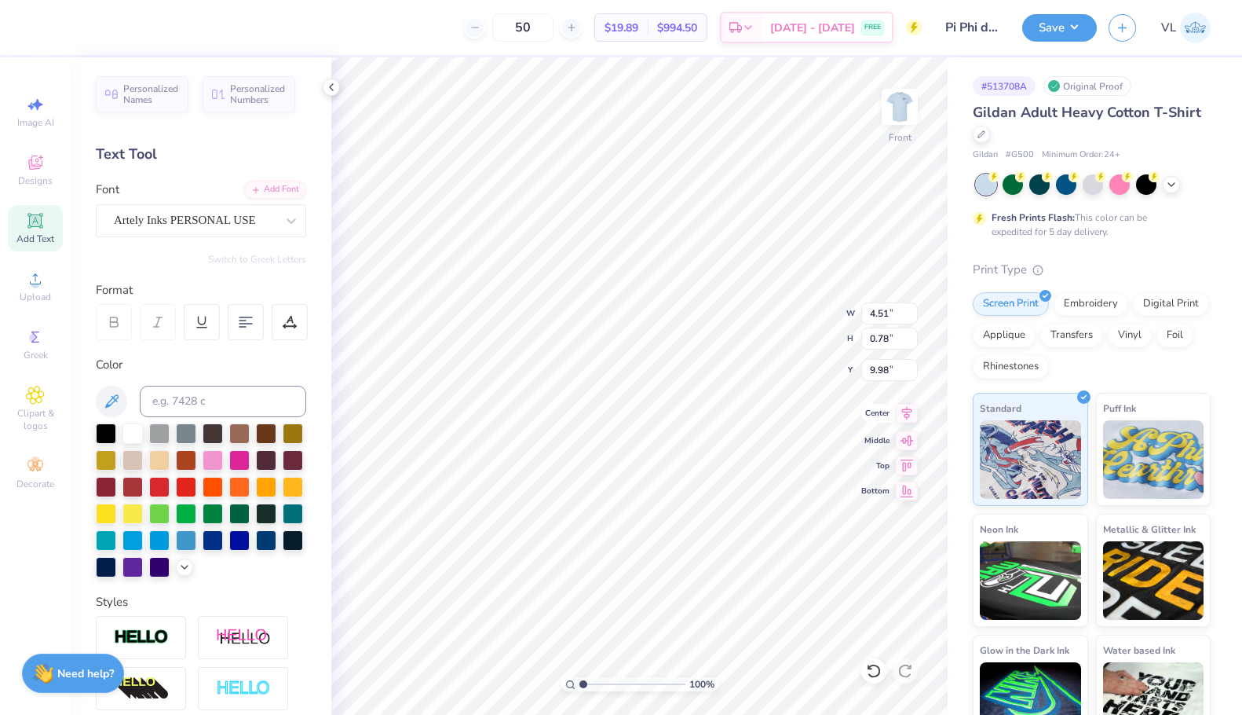
type input "8.84"
type input "0.69"
type input "9.28"
click at [907, 415] on icon at bounding box center [907, 413] width 22 height 19
type input "4.51"
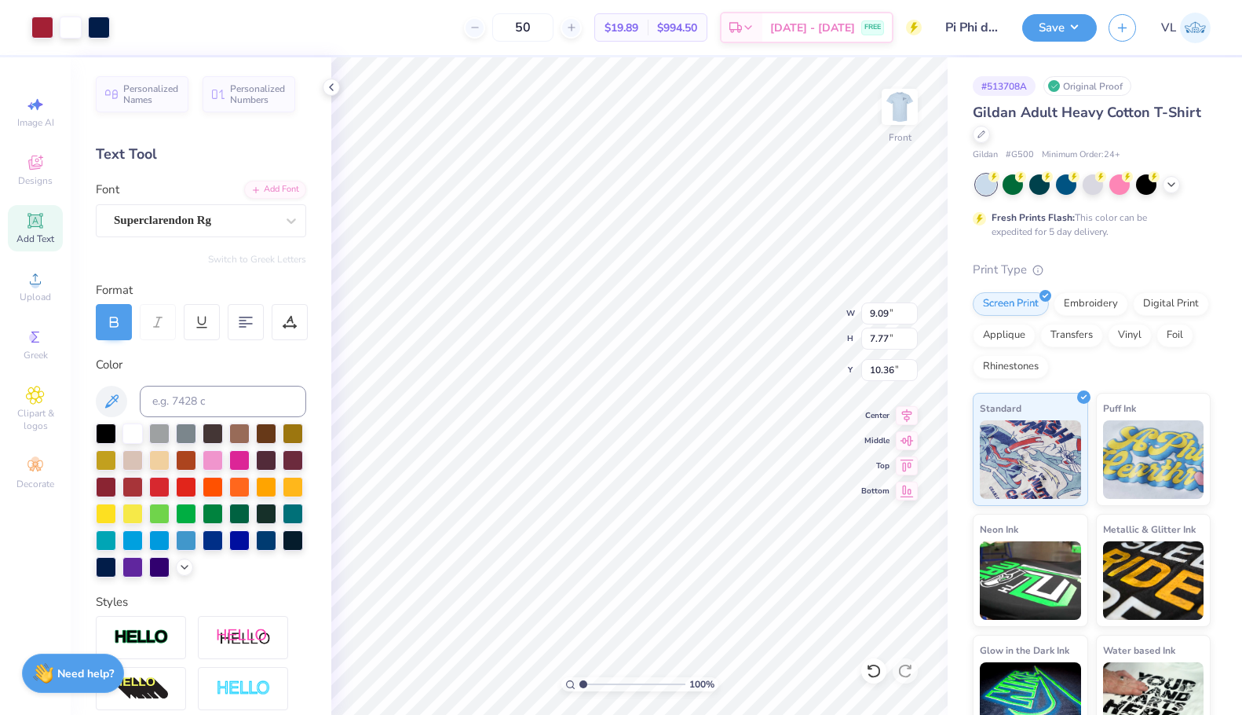
type input "0.78"
type input "9.98"
click at [897, 411] on icon at bounding box center [907, 413] width 22 height 19
click at [880, 320] on input "9.09" at bounding box center [889, 313] width 57 height 22
type input "12.50"
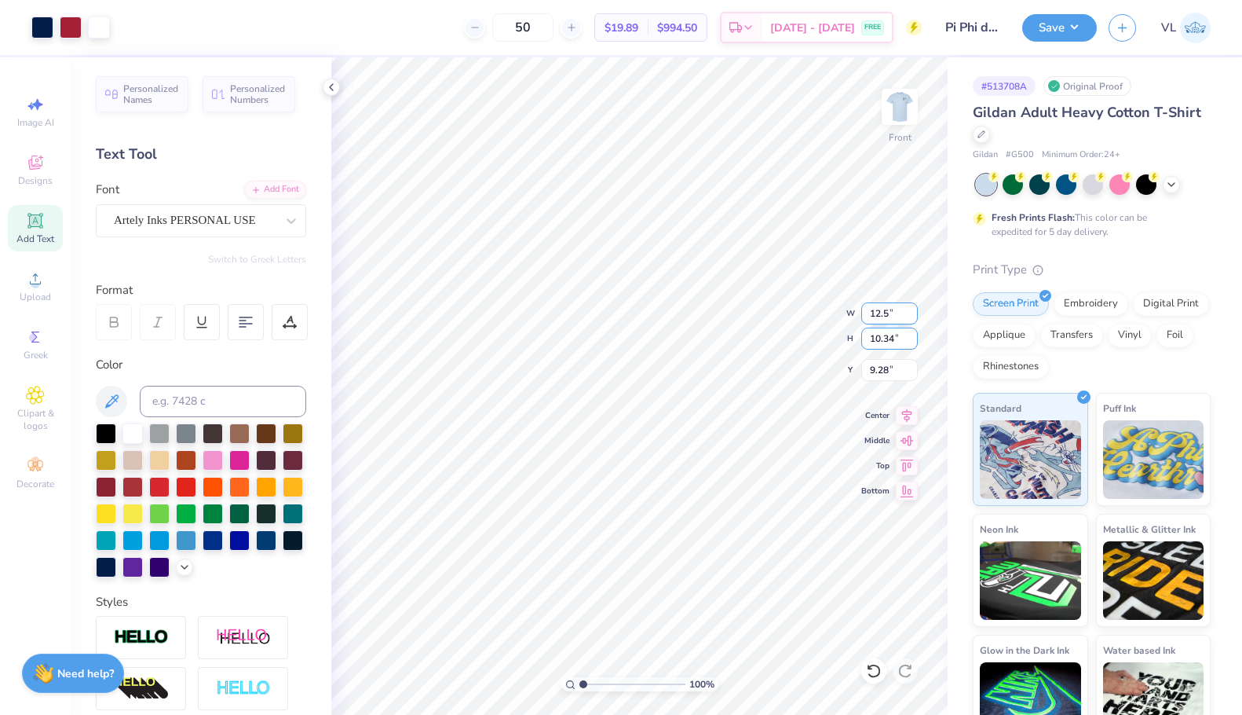
type input "14.22"
type input "3.00"
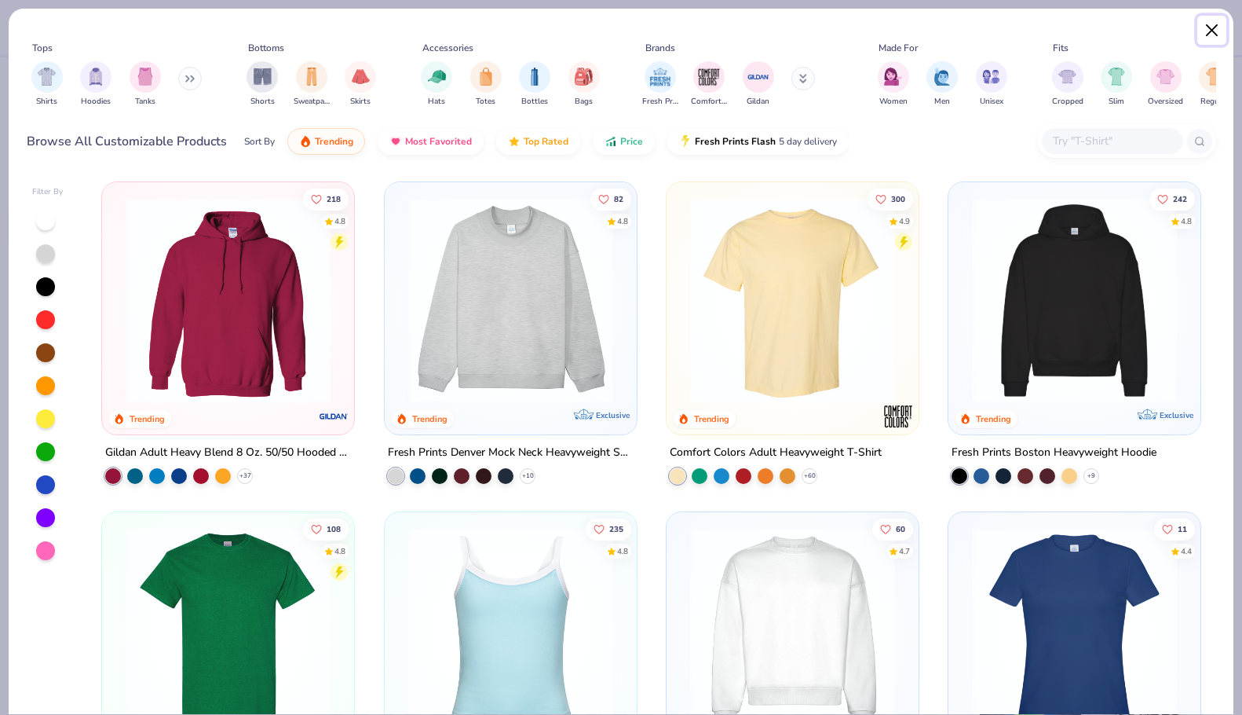
click at [1207, 25] on button "Close" at bounding box center [1212, 31] width 30 height 30
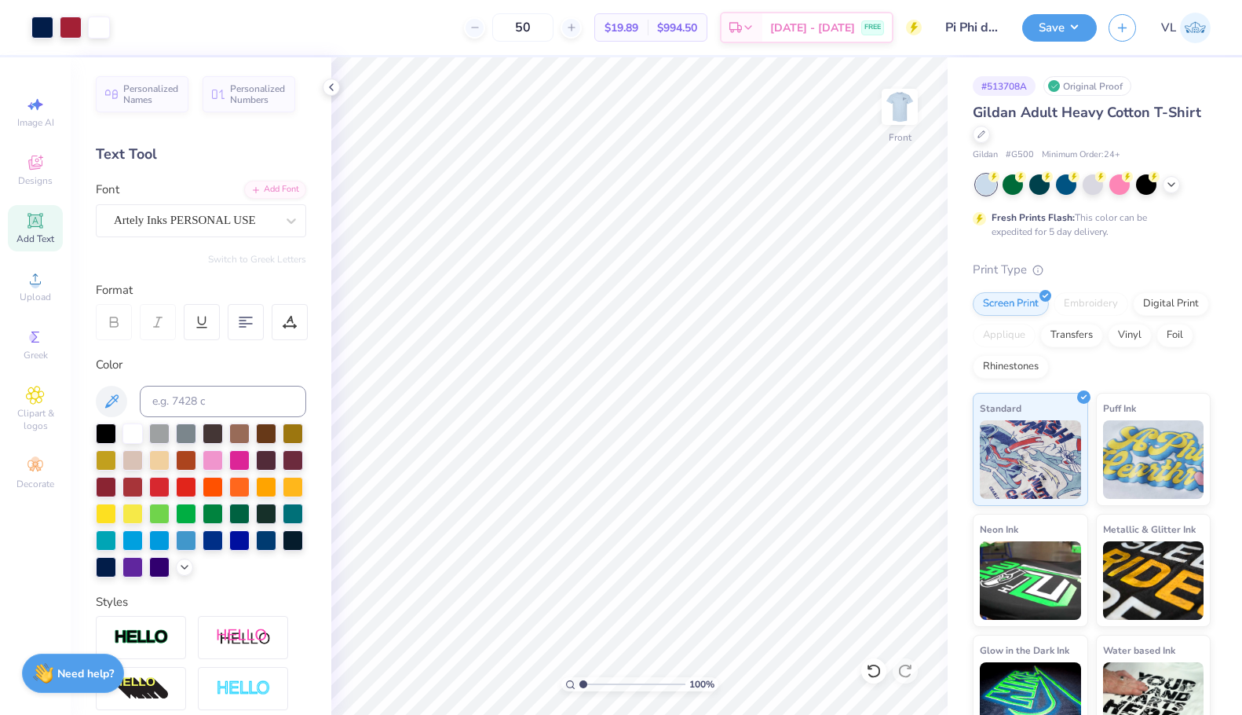
click at [367, 0] on html "Art colors 50 $19.89 Per Item $994.50 Total Est. Delivery [DATE] - [DATE] FREE …" at bounding box center [621, 357] width 1242 height 715
drag, startPoint x: 1069, startPoint y: 8, endPoint x: 1069, endPoint y: 16, distance: 8.6
click at [1069, 8] on div "Save VL" at bounding box center [1132, 27] width 220 height 55
click at [1069, 16] on button "Save" at bounding box center [1059, 25] width 75 height 27
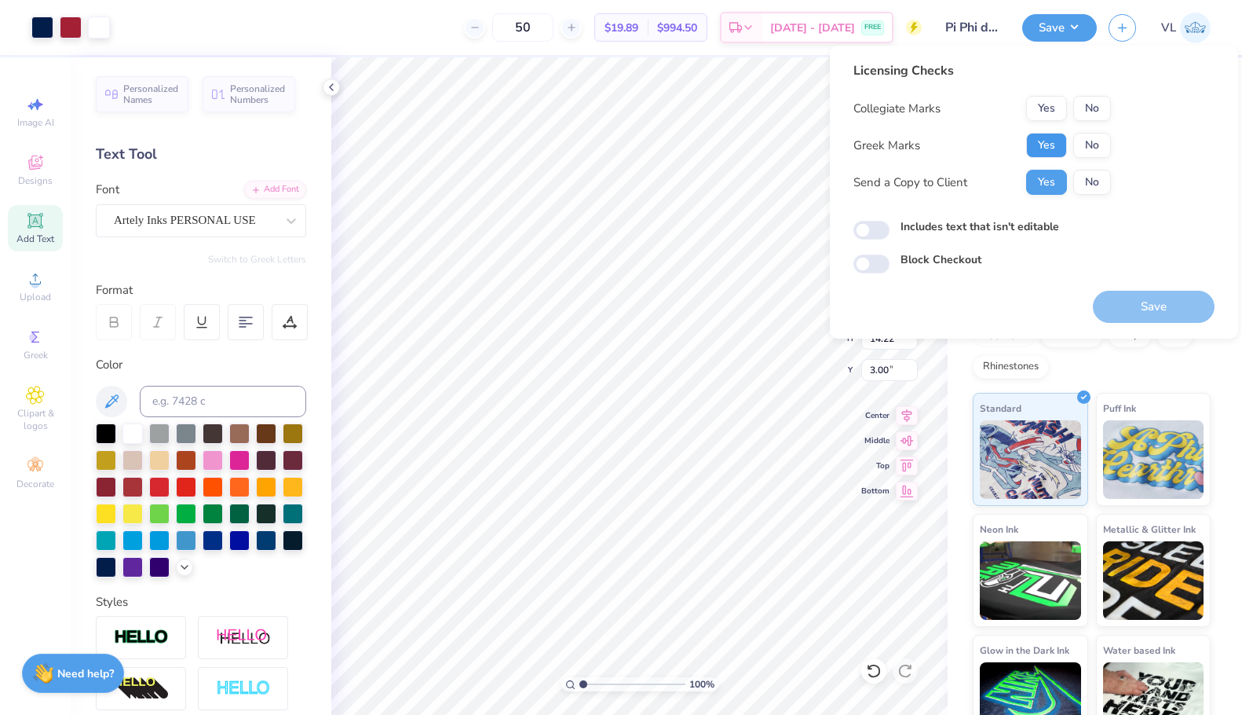
click at [1045, 136] on button "Yes" at bounding box center [1046, 145] width 41 height 25
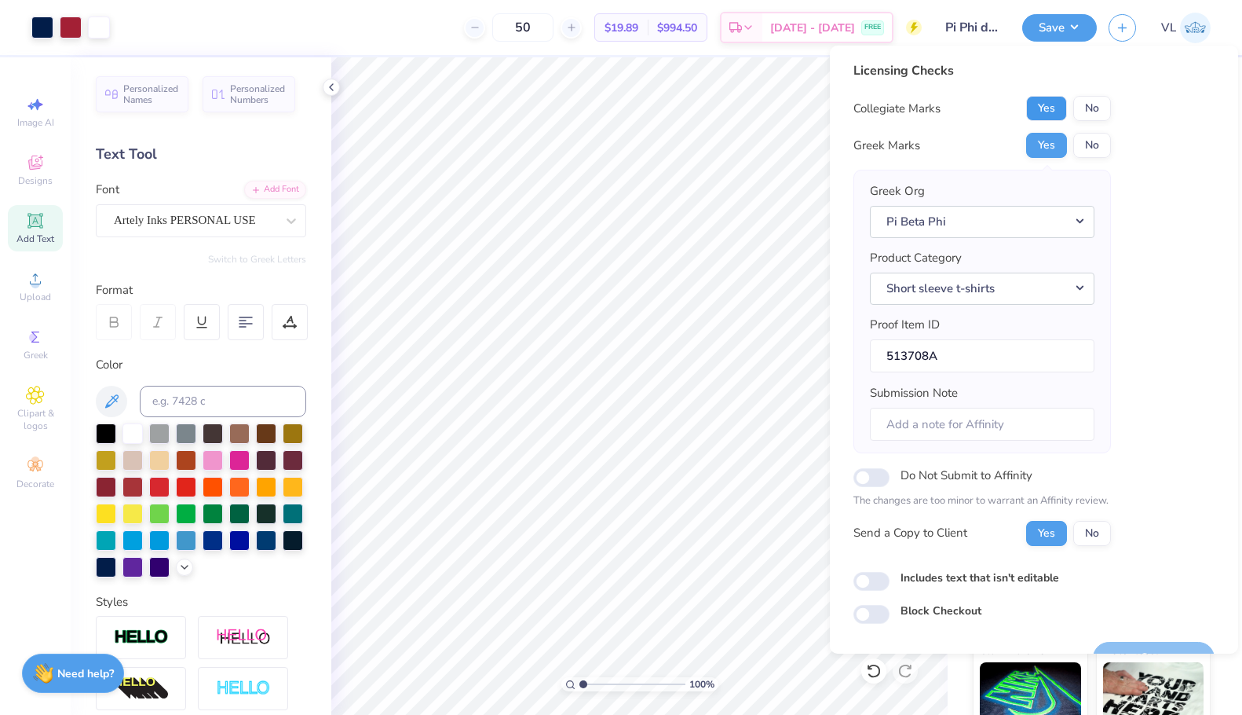
click at [1047, 97] on button "Yes" at bounding box center [1046, 108] width 41 height 25
click at [1138, 647] on button "Save" at bounding box center [1154, 658] width 122 height 32
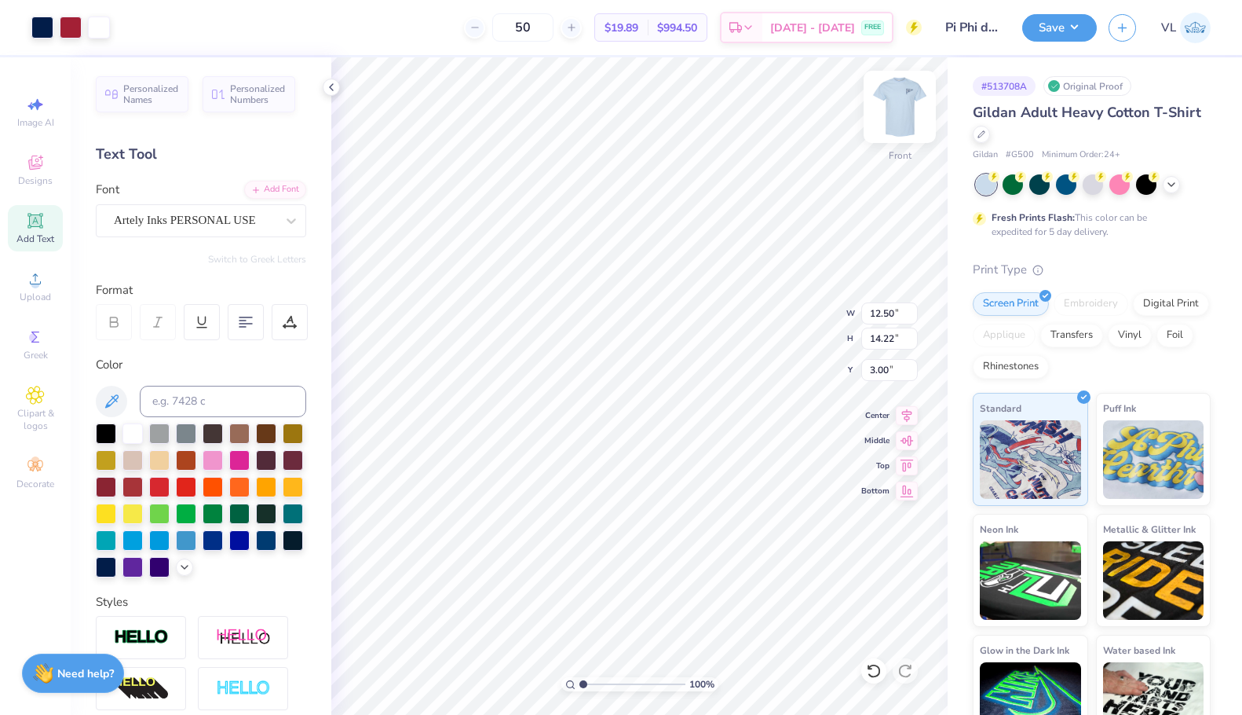
click at [901, 105] on img at bounding box center [899, 106] width 63 height 63
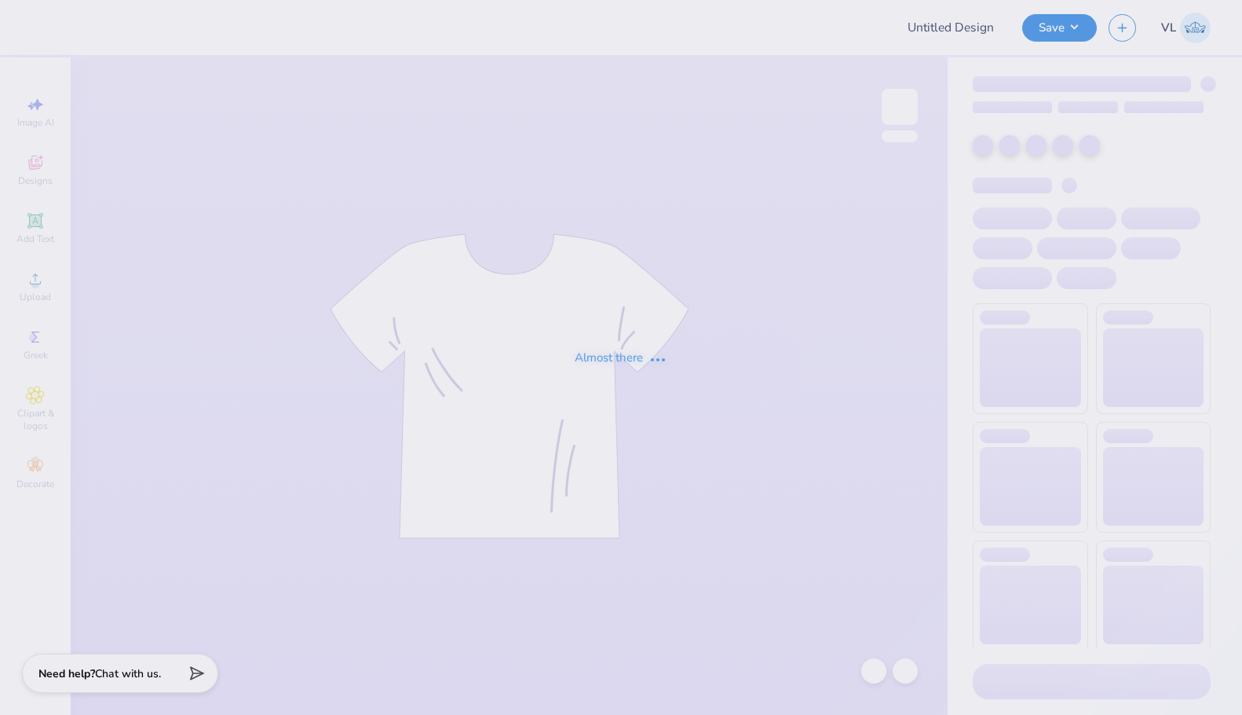
type input "My Tie AXID"
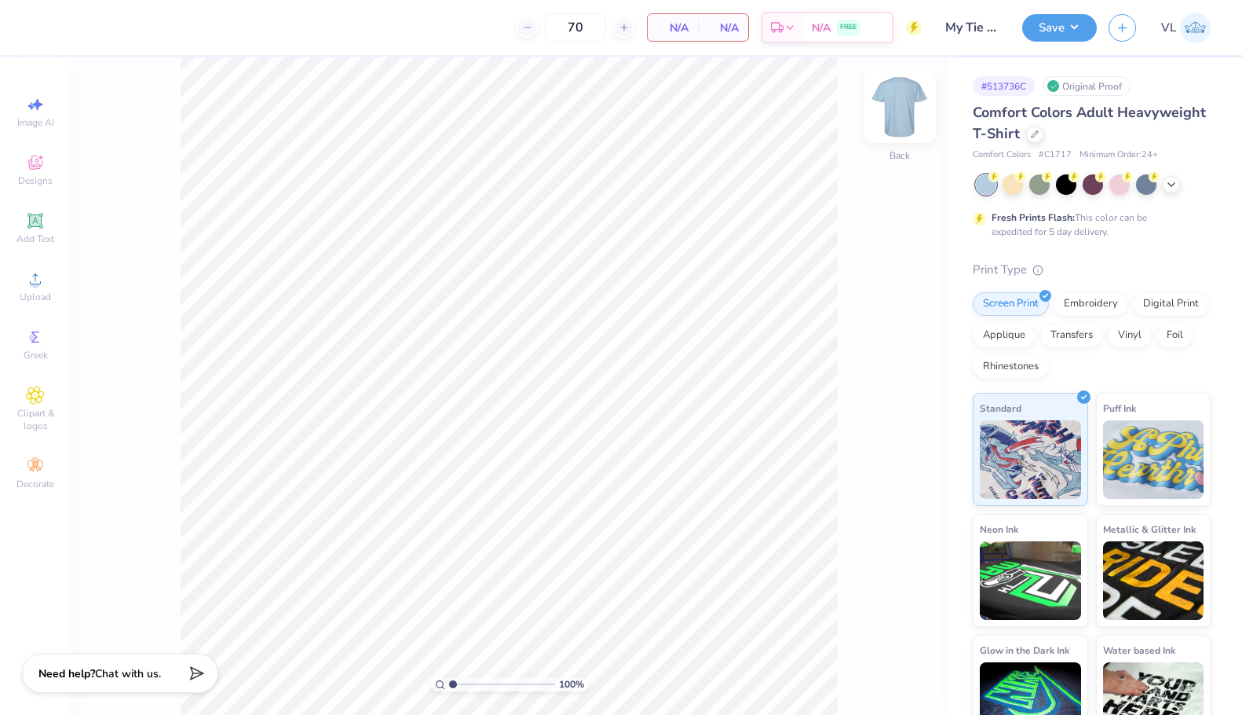
click at [902, 104] on img at bounding box center [899, 106] width 63 height 63
